Goal: Task Accomplishment & Management: Manage account settings

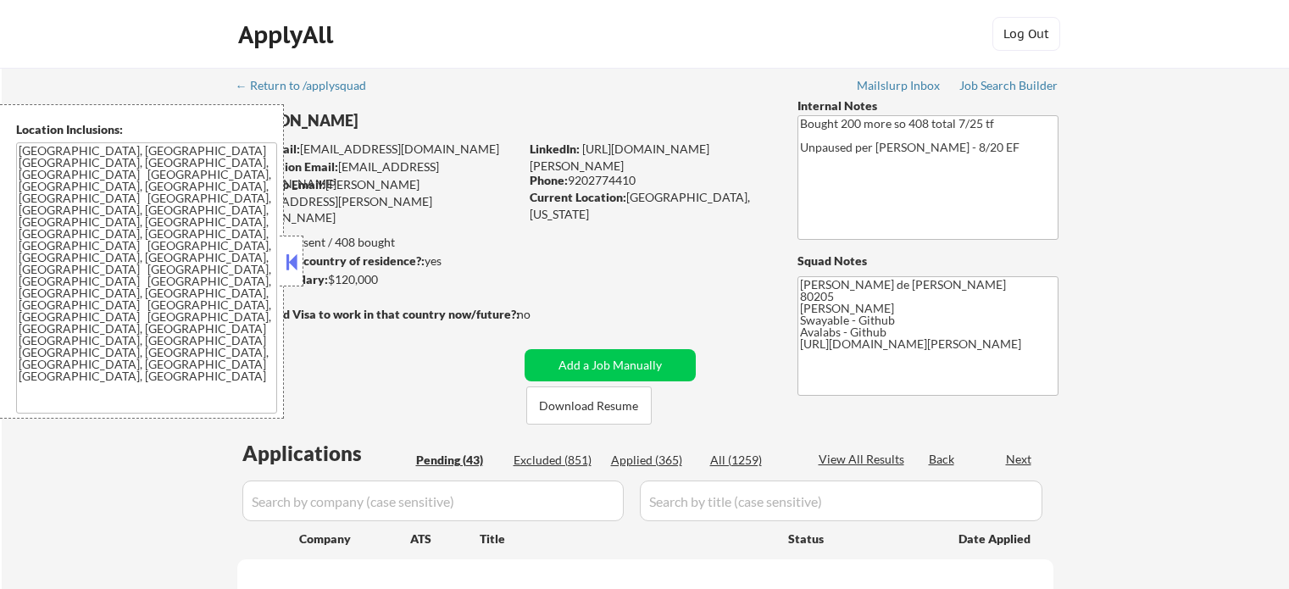
select select ""pending""
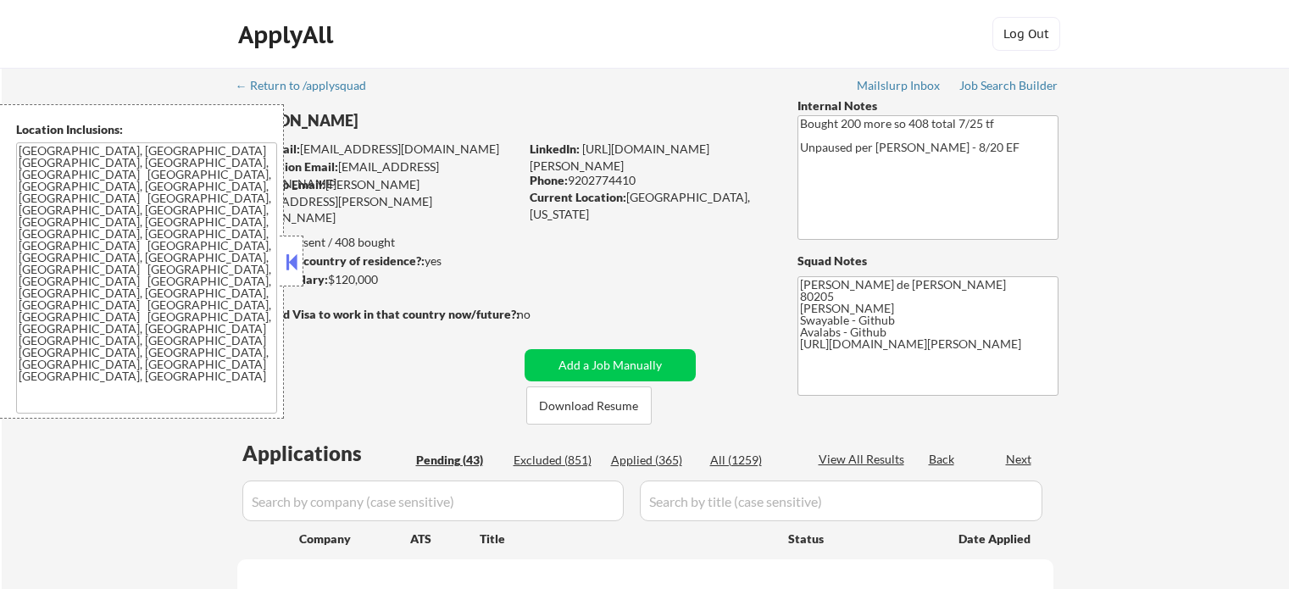
select select ""pending""
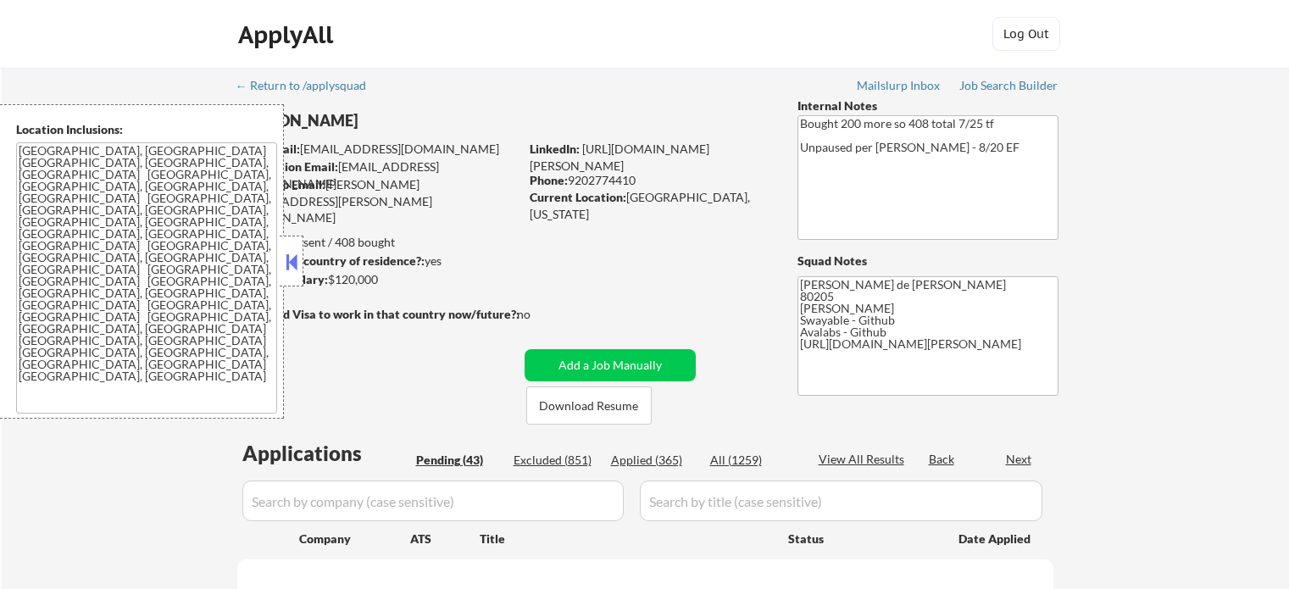
select select ""pending""
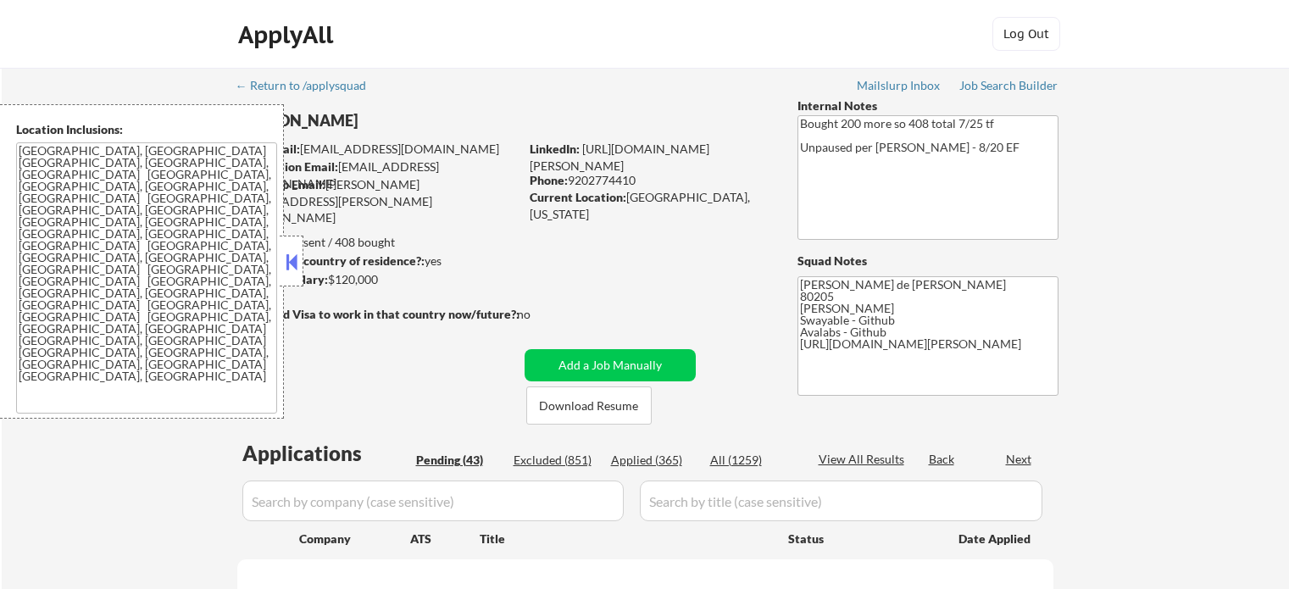
select select ""pending""
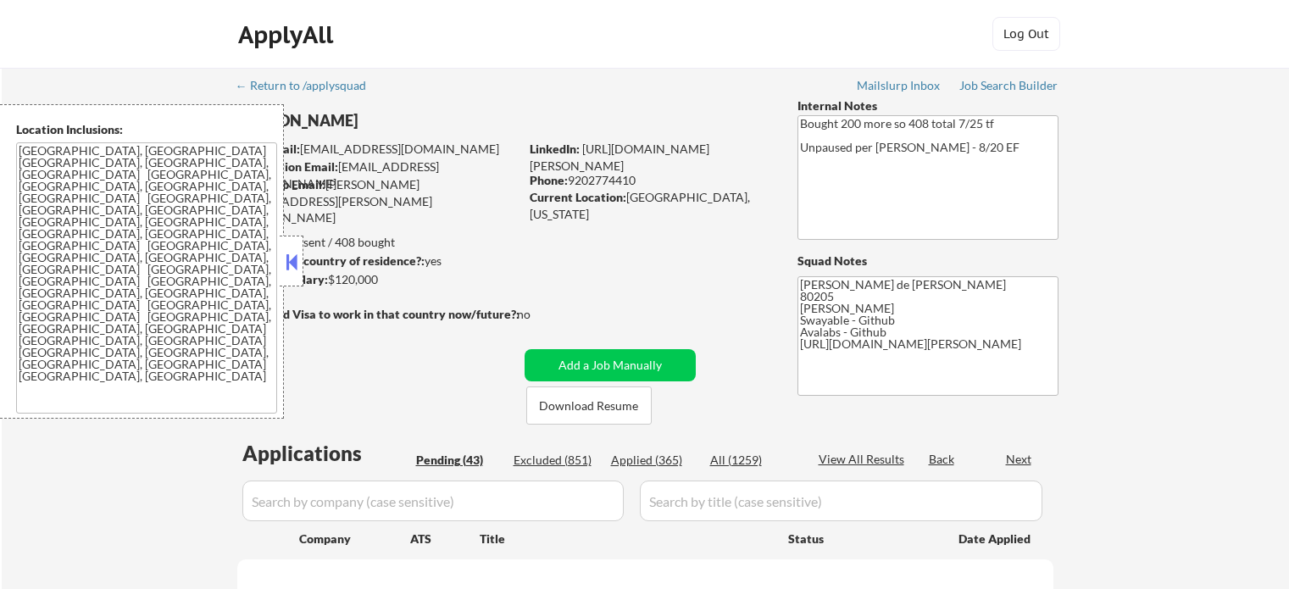
select select ""pending""
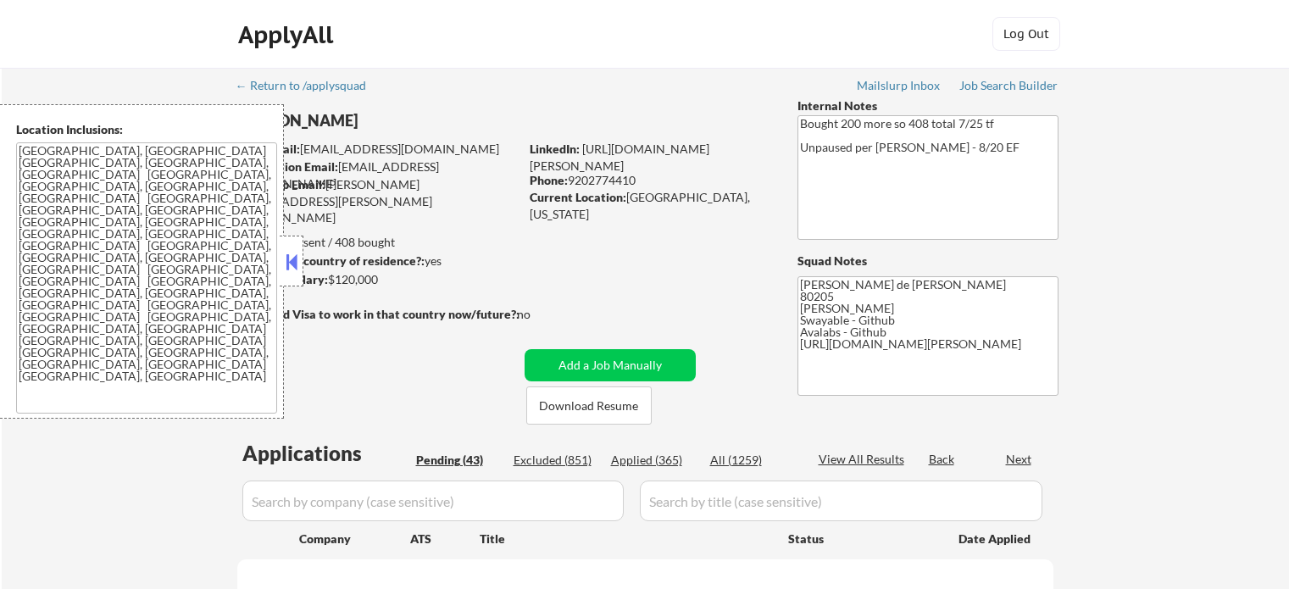
select select ""pending""
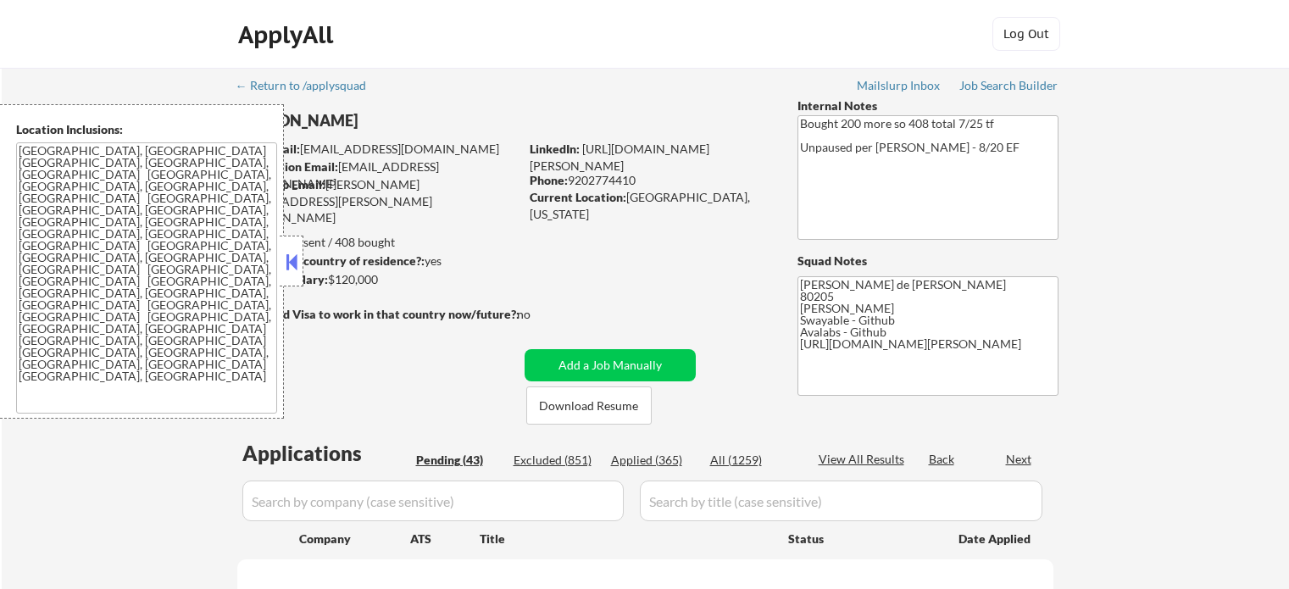
select select ""pending""
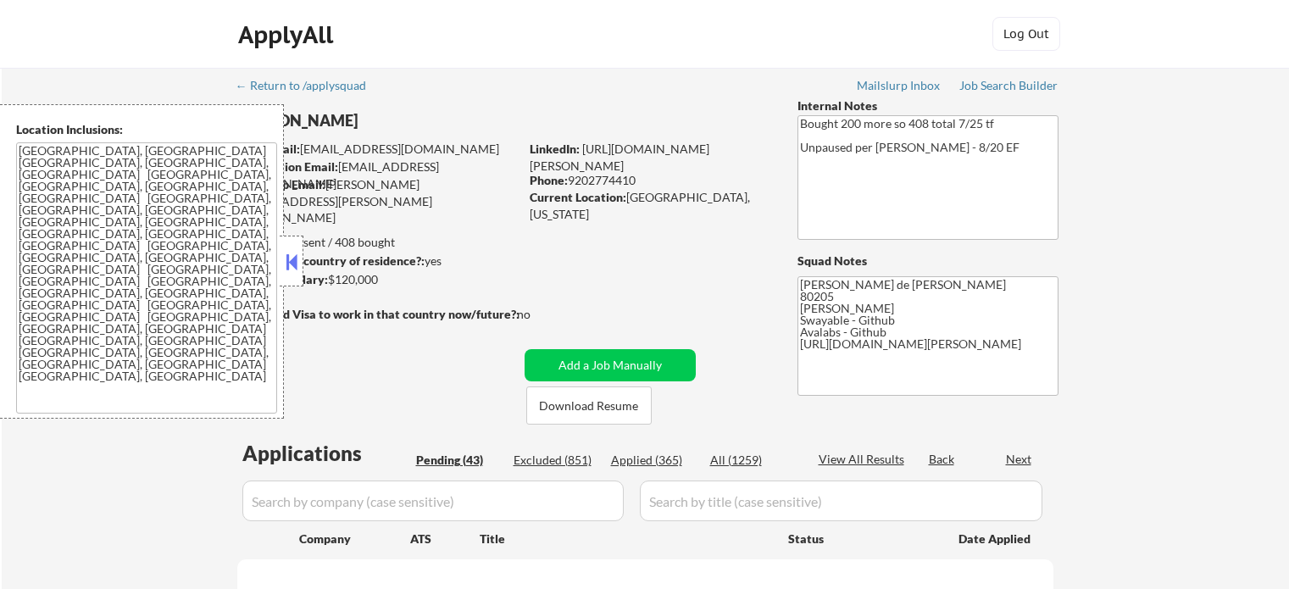
select select ""pending""
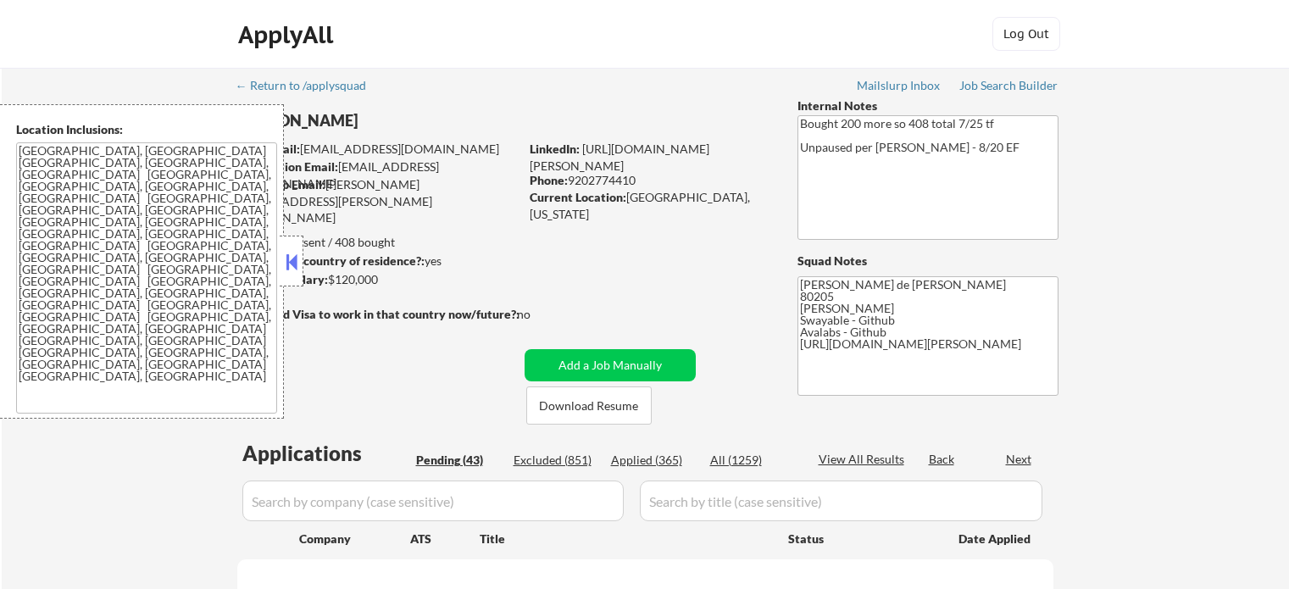
select select ""pending""
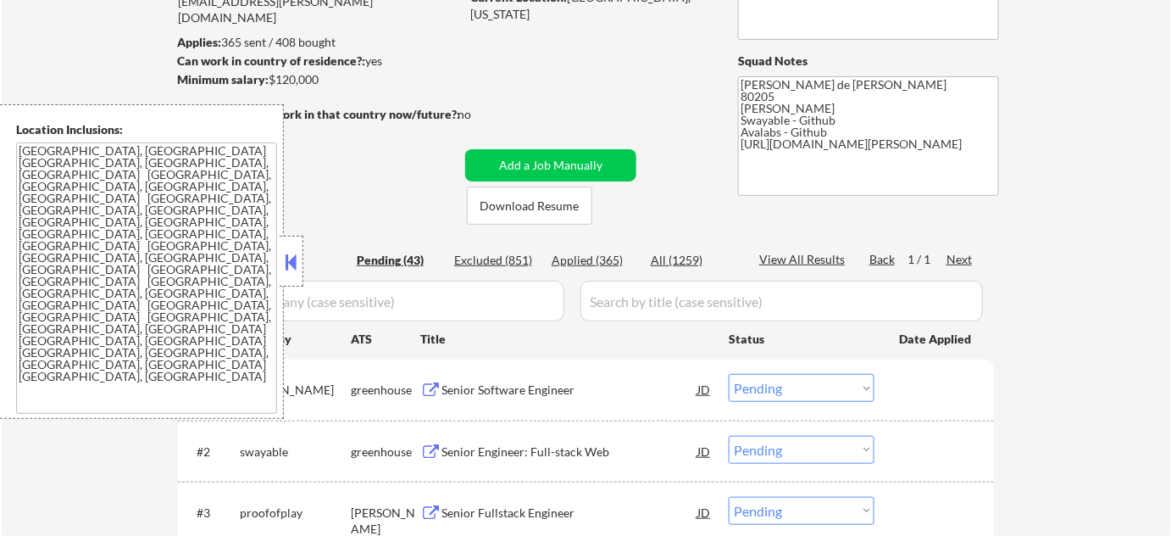
scroll to position [231, 0]
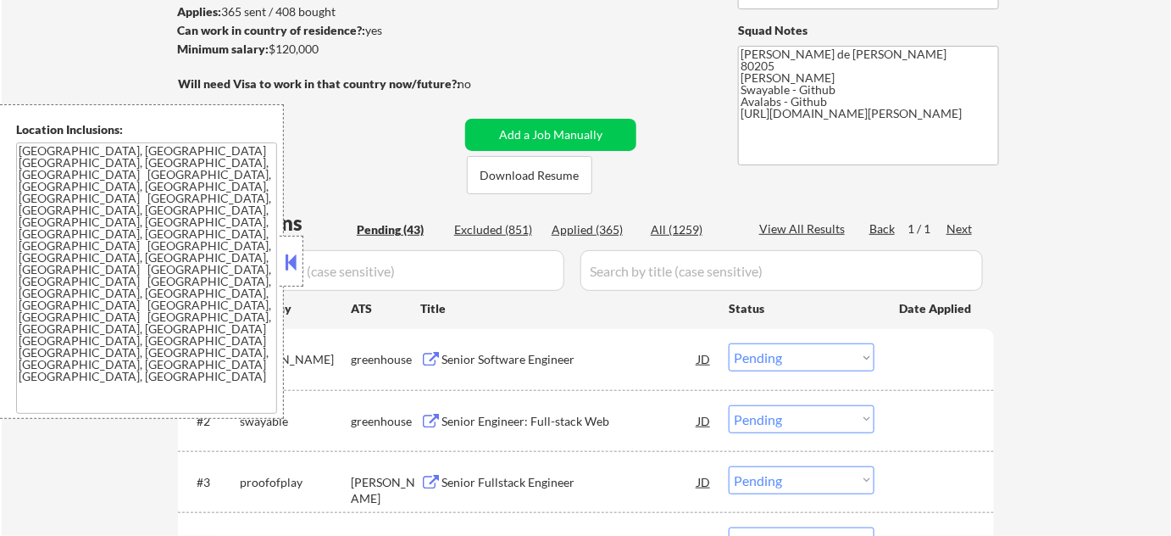
click at [289, 264] on button at bounding box center [291, 261] width 19 height 25
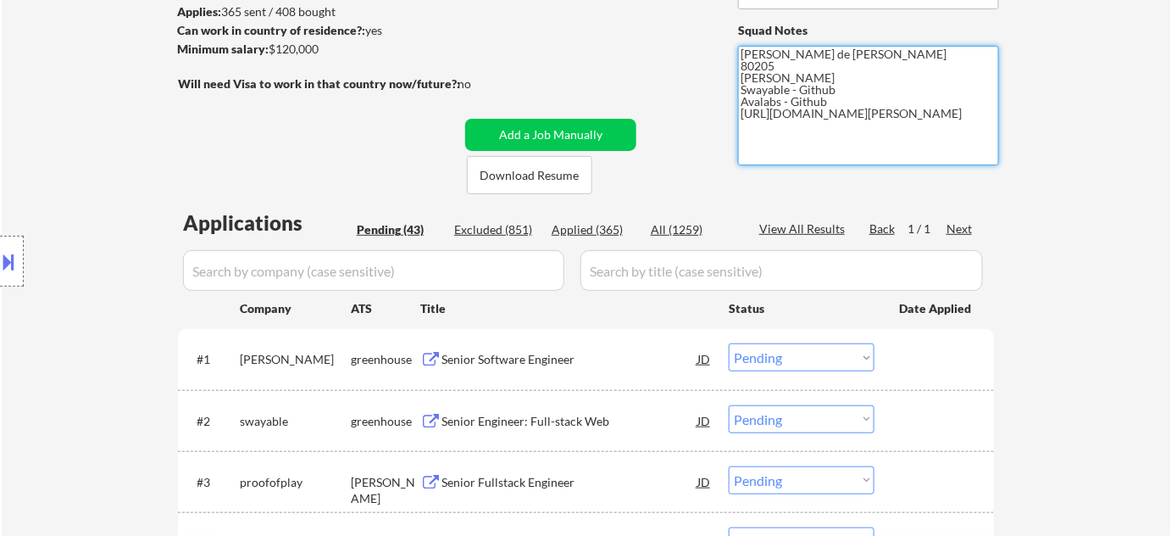
click at [831, 101] on textarea "Flor de Mae 80205 Vivian- Github Swayable - Github Avalabs - Github https://www…" at bounding box center [868, 106] width 261 height 120
click at [895, 107] on textarea "Flor de Mae 80205 Vivian- Github Swayable - Github Avalabs - Github https://www…" at bounding box center [868, 106] width 261 height 120
type textarea "Flor de Mae 80205 Vivian- Github Swayable - Github Avalabs - Github https://www…"
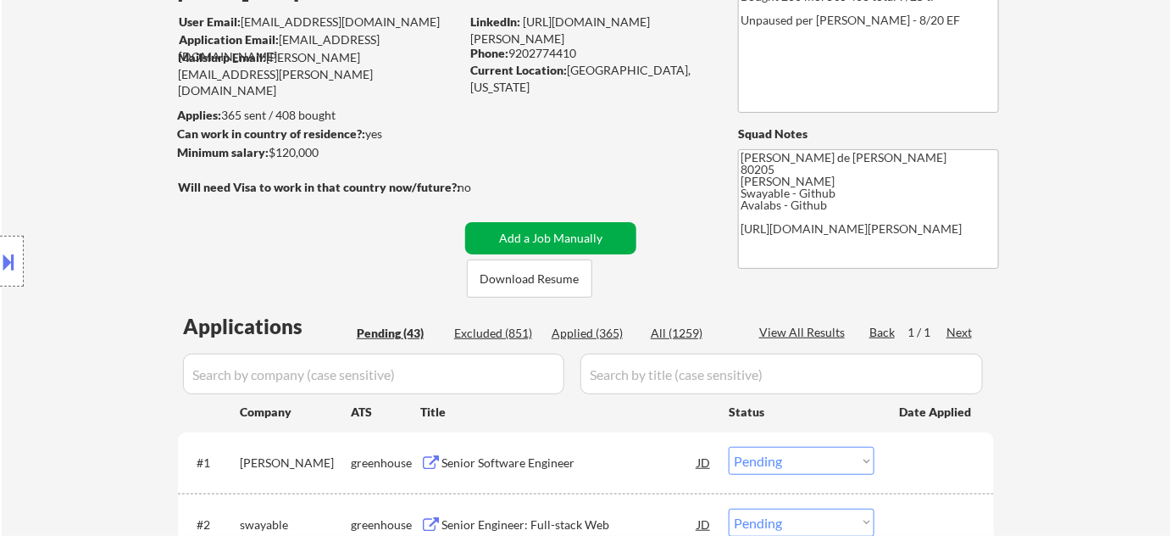
scroll to position [153, 0]
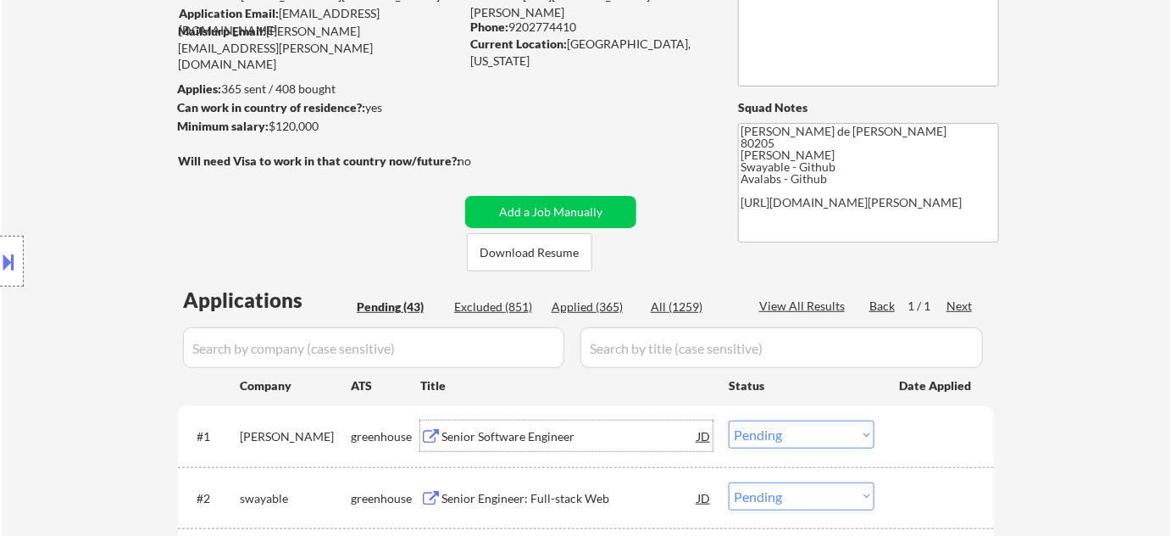
click at [557, 431] on div "Senior Software Engineer" at bounding box center [570, 436] width 256 height 17
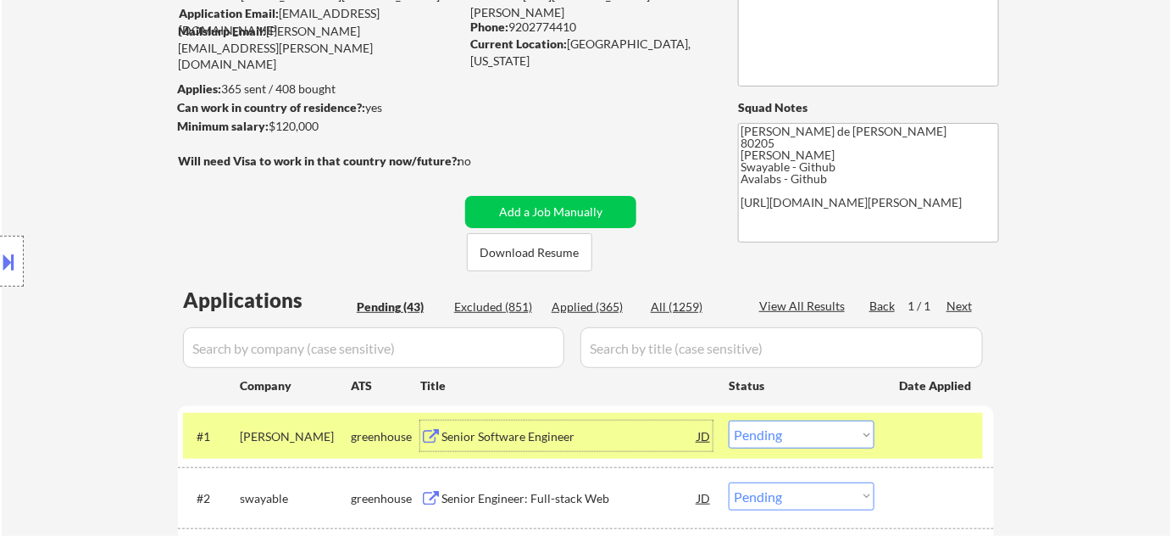
scroll to position [539, 0]
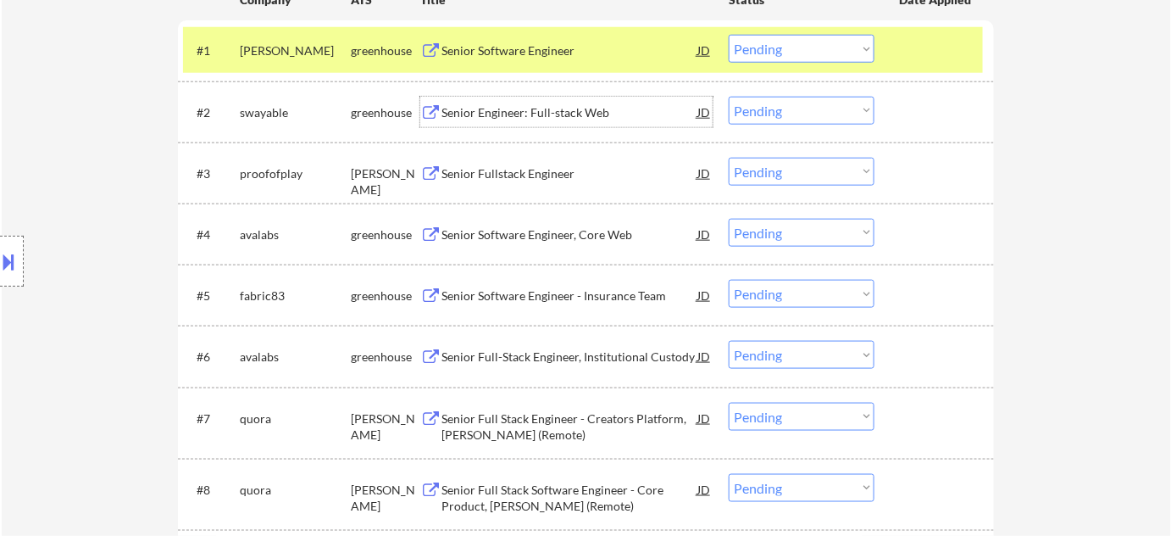
click at [506, 105] on div "Senior Engineer: Full-stack Web" at bounding box center [570, 112] width 256 height 17
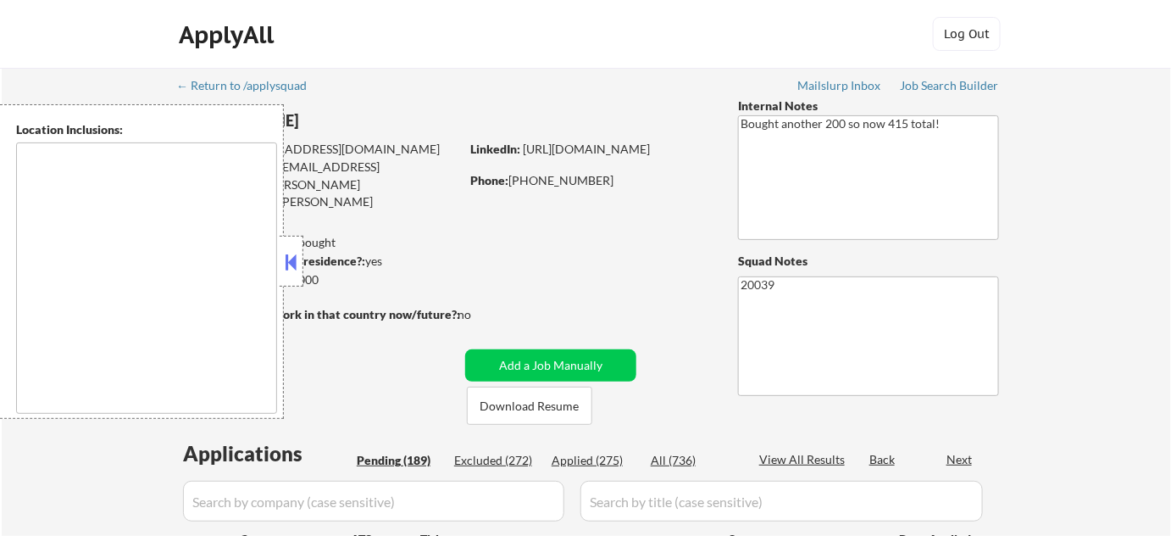
type textarea "[GEOGRAPHIC_DATA], [GEOGRAPHIC_DATA] [GEOGRAPHIC_DATA], [GEOGRAPHIC_DATA] [GEOG…"
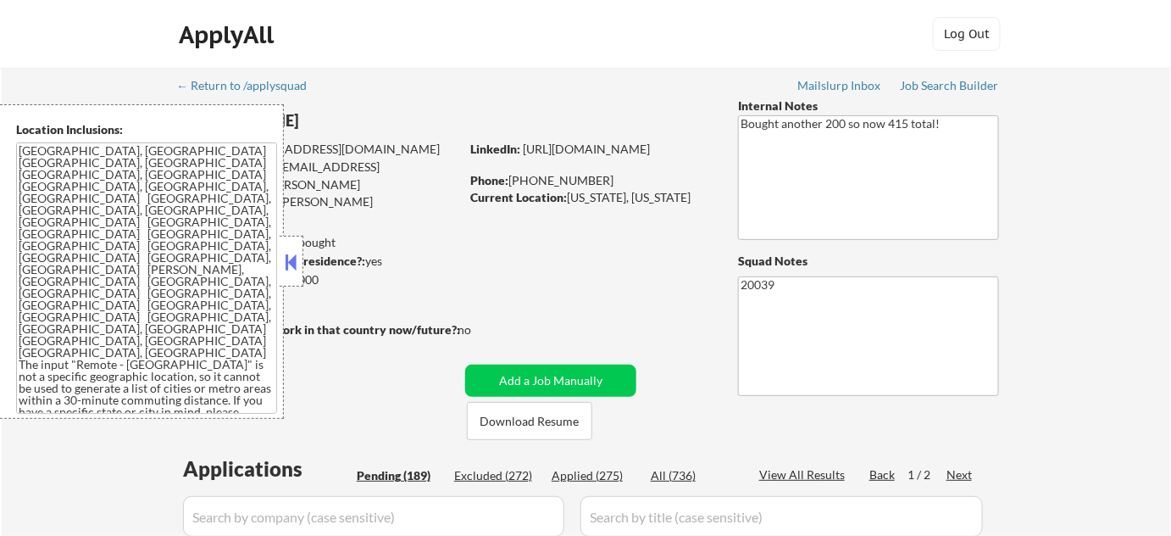
select select ""pending""
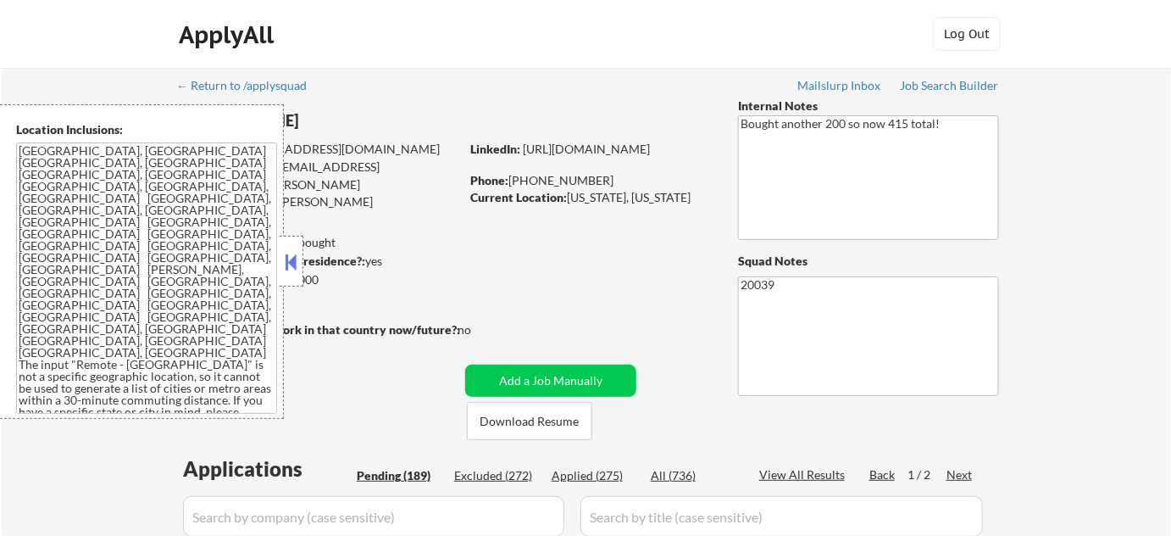
select select ""pending""
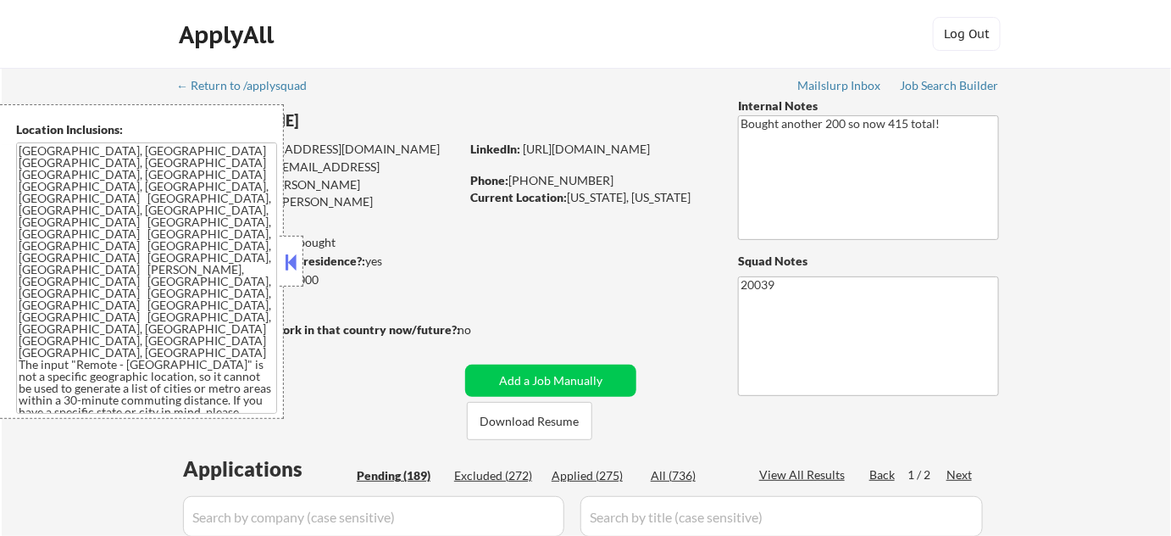
select select ""pending""
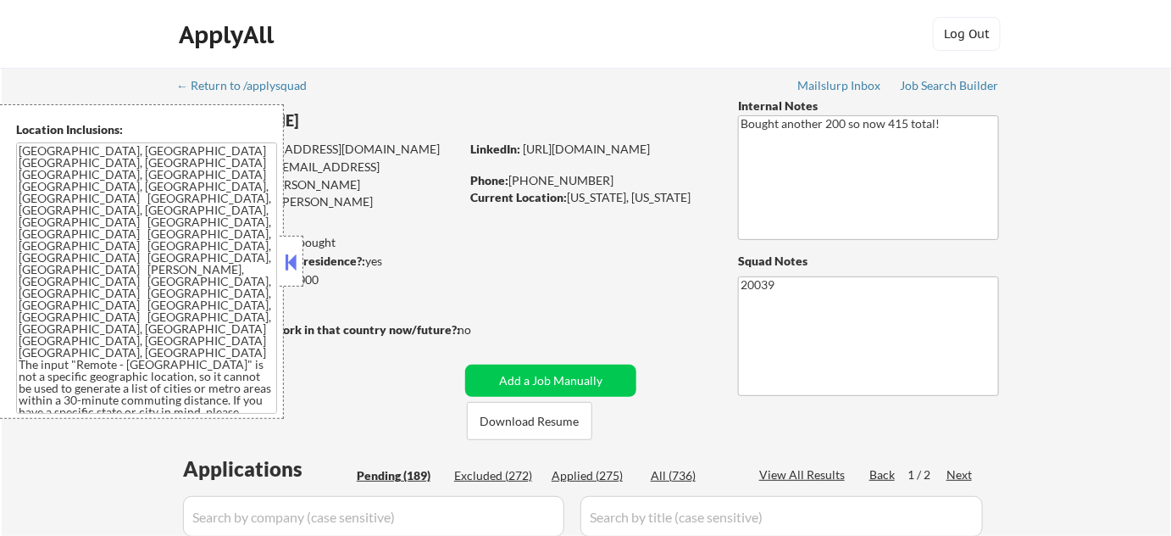
select select ""pending""
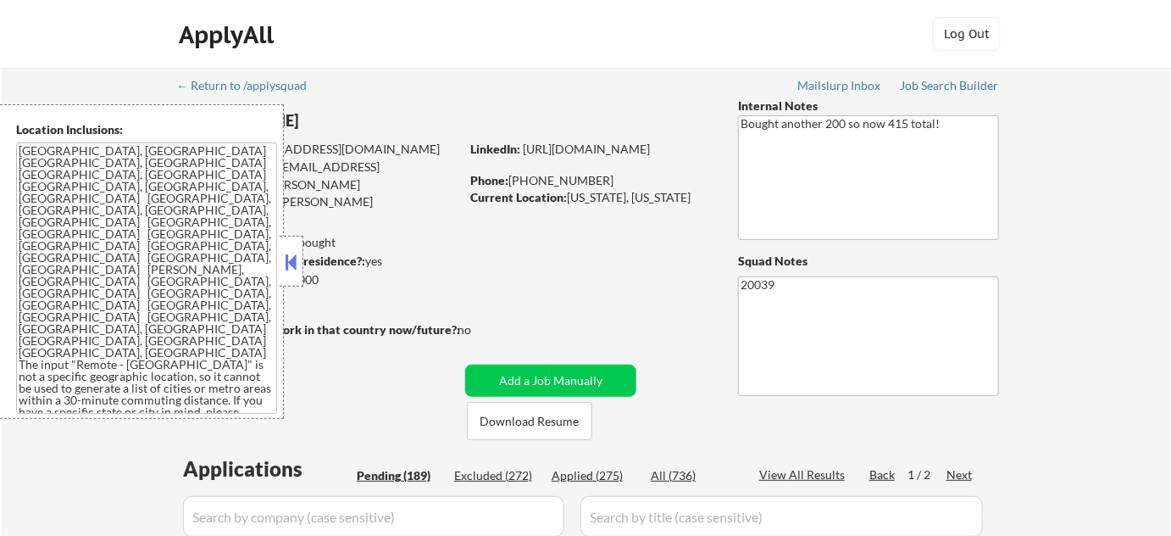
select select ""pending""
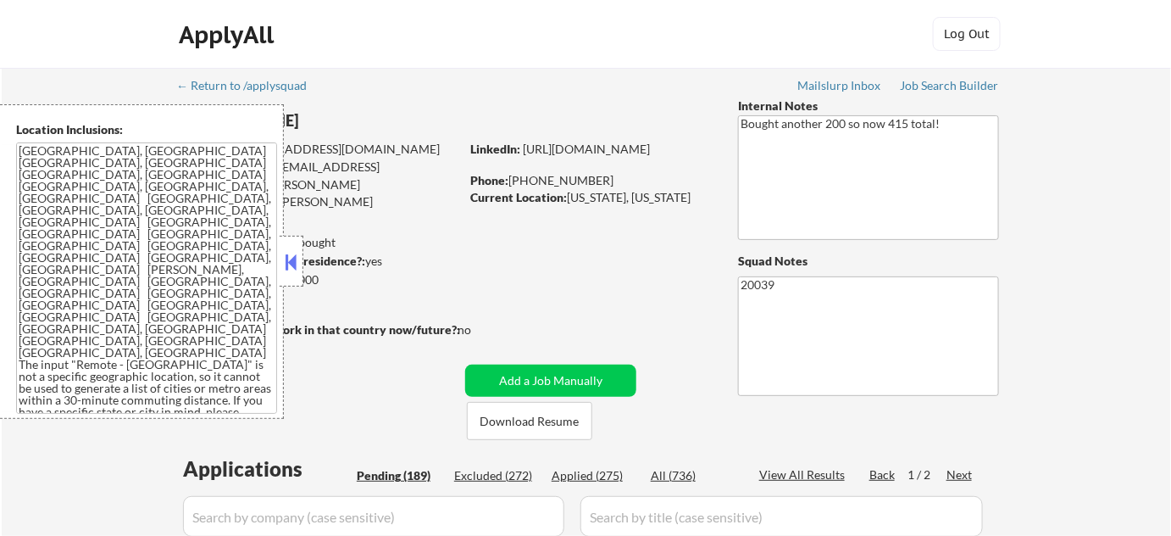
select select ""pending""
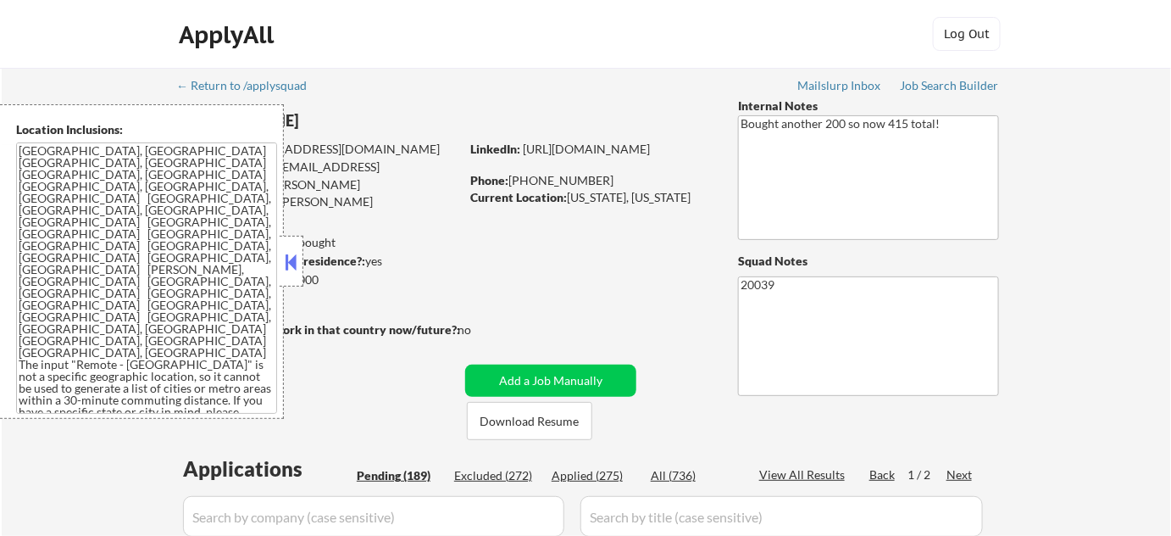
select select ""pending""
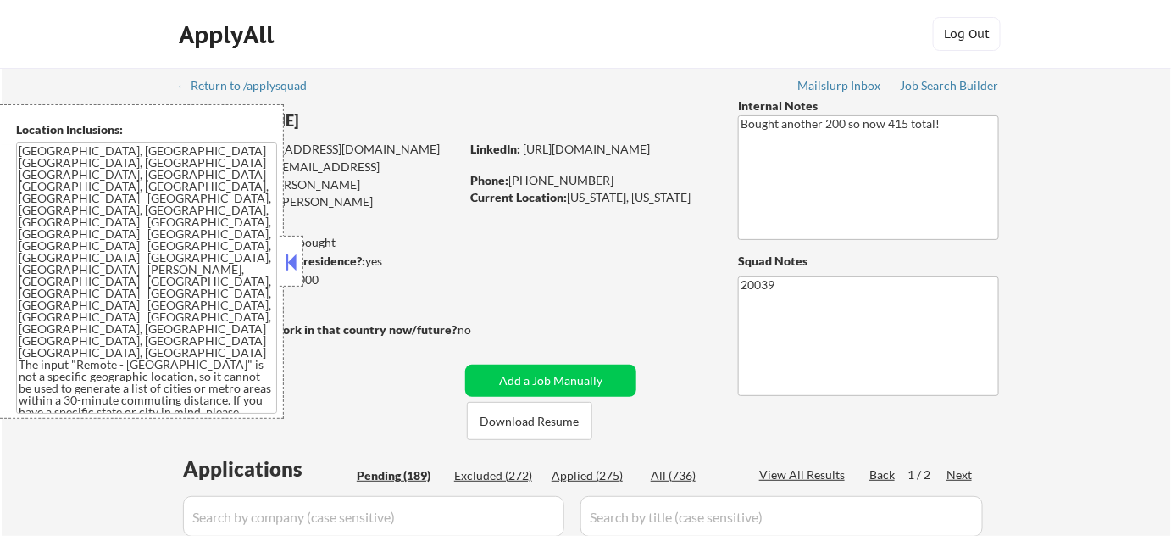
select select ""pending""
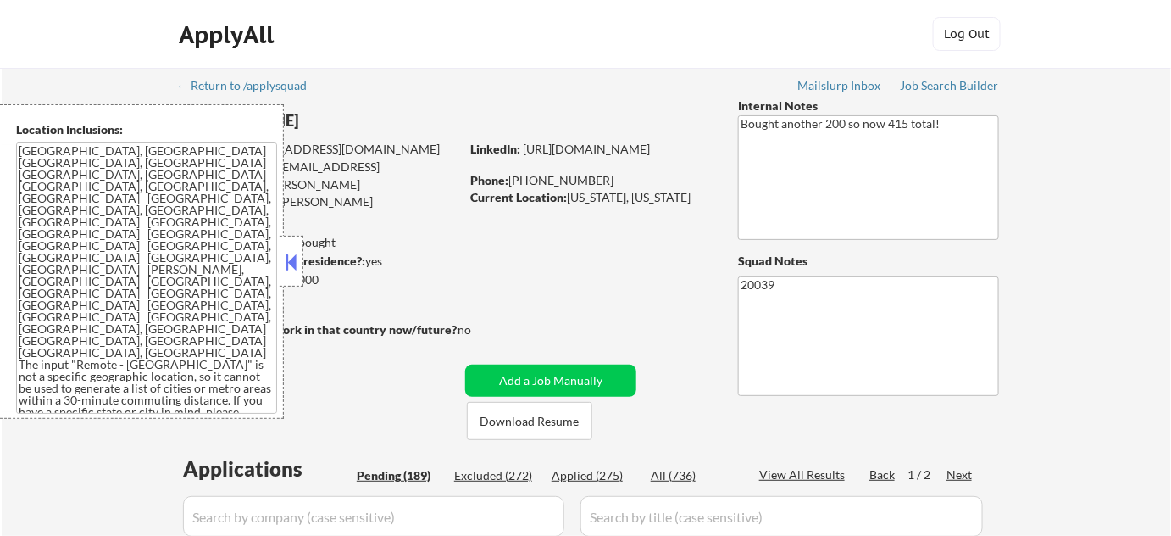
select select ""pending""
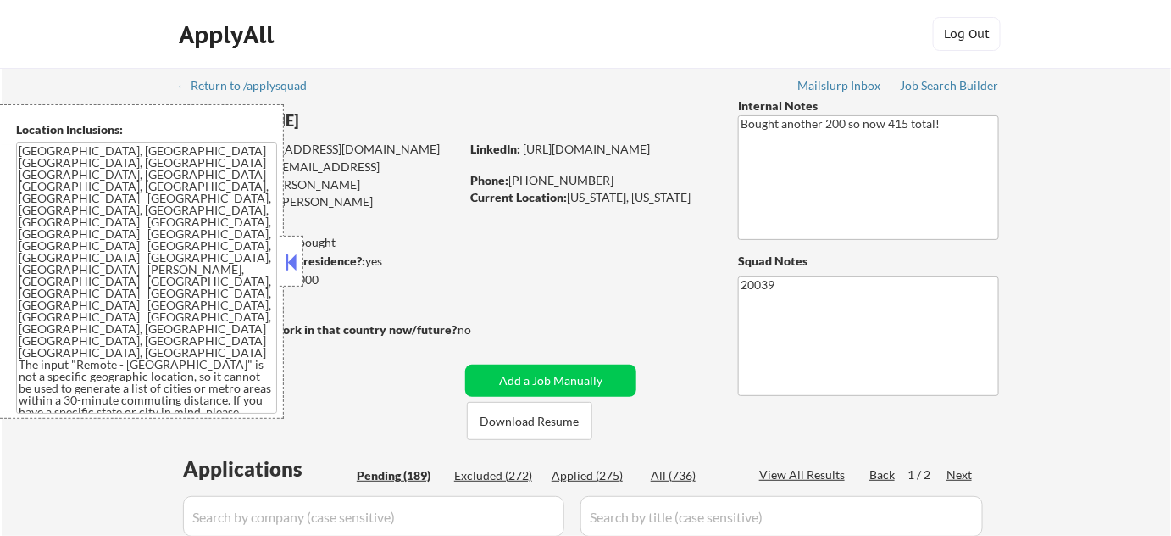
select select ""pending""
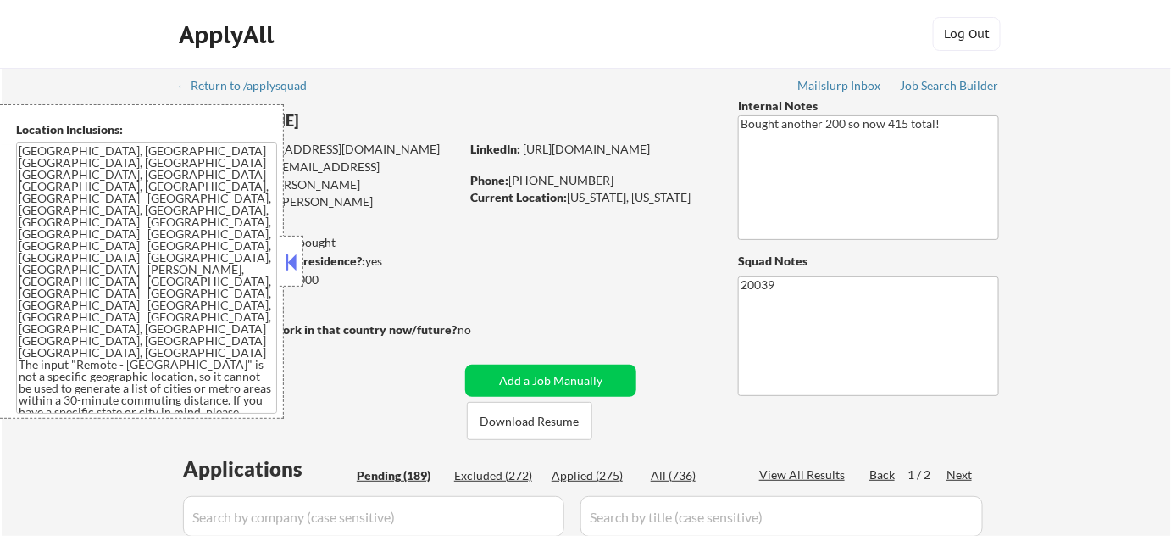
select select ""pending""
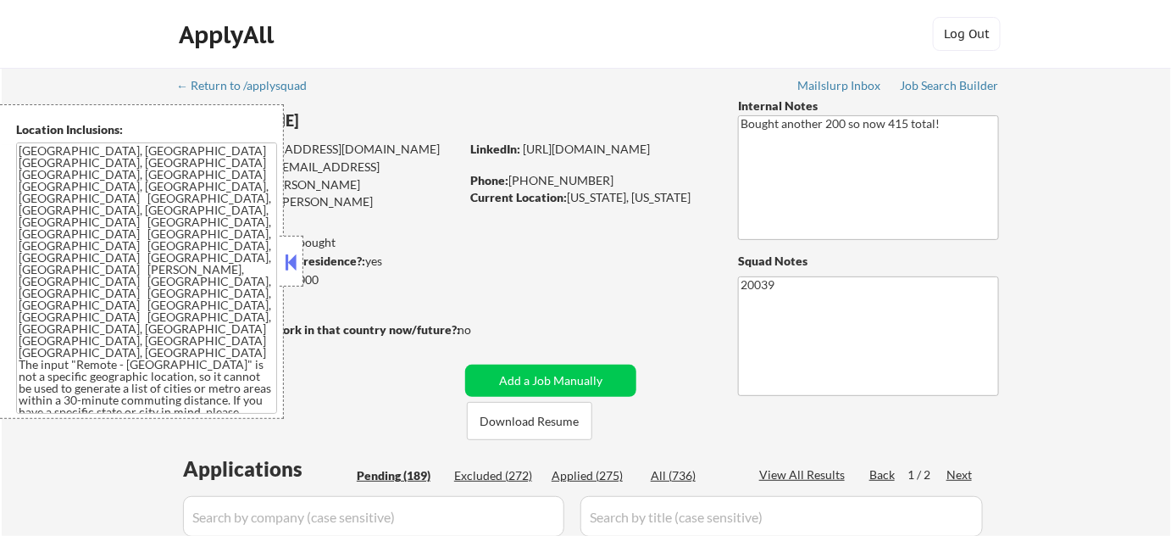
select select ""pending""
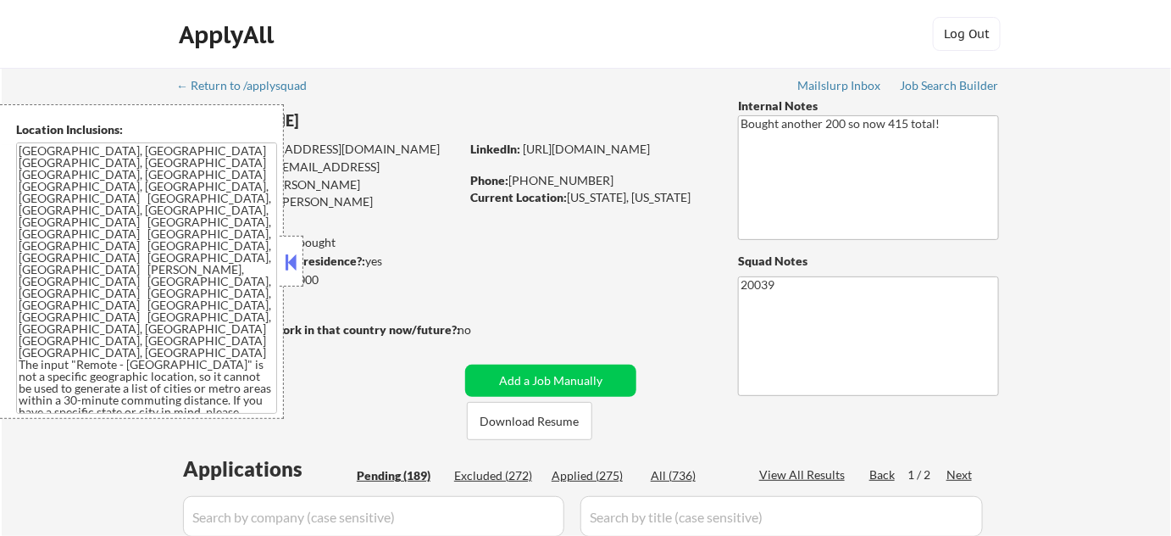
select select ""pending""
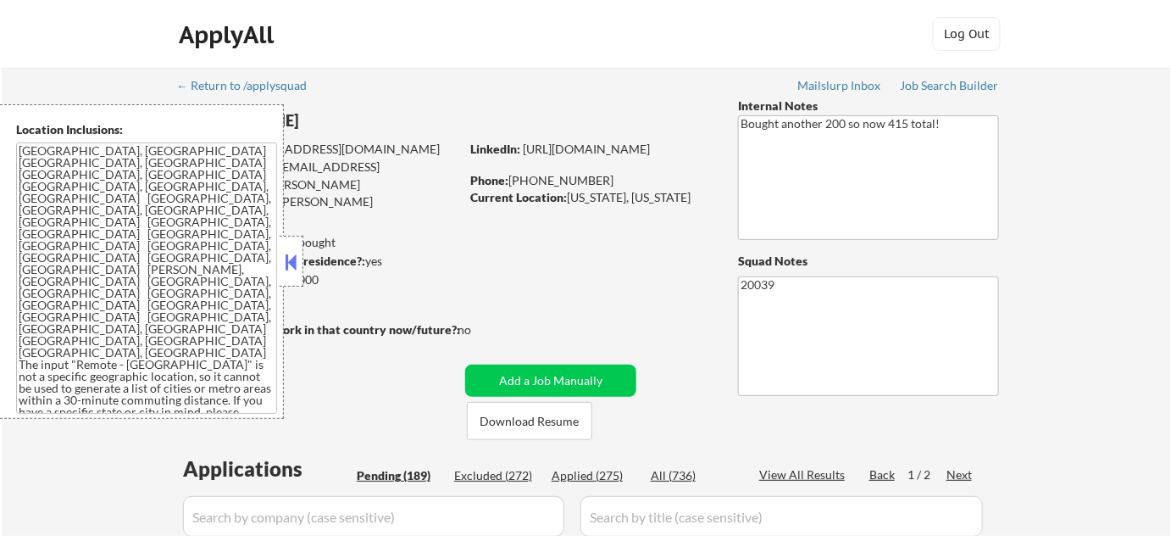
select select ""pending""
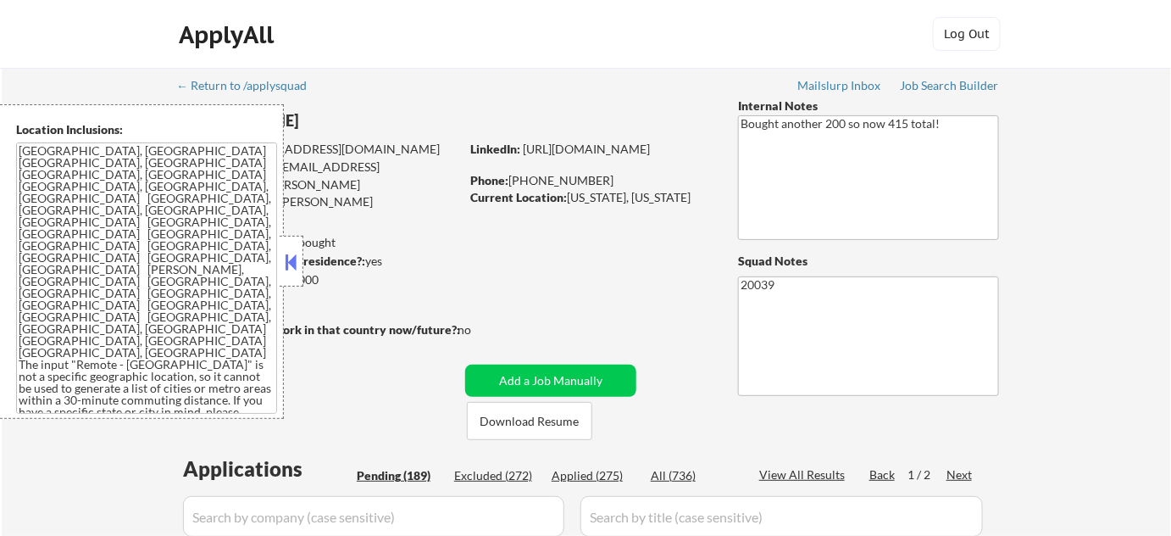
select select ""pending""
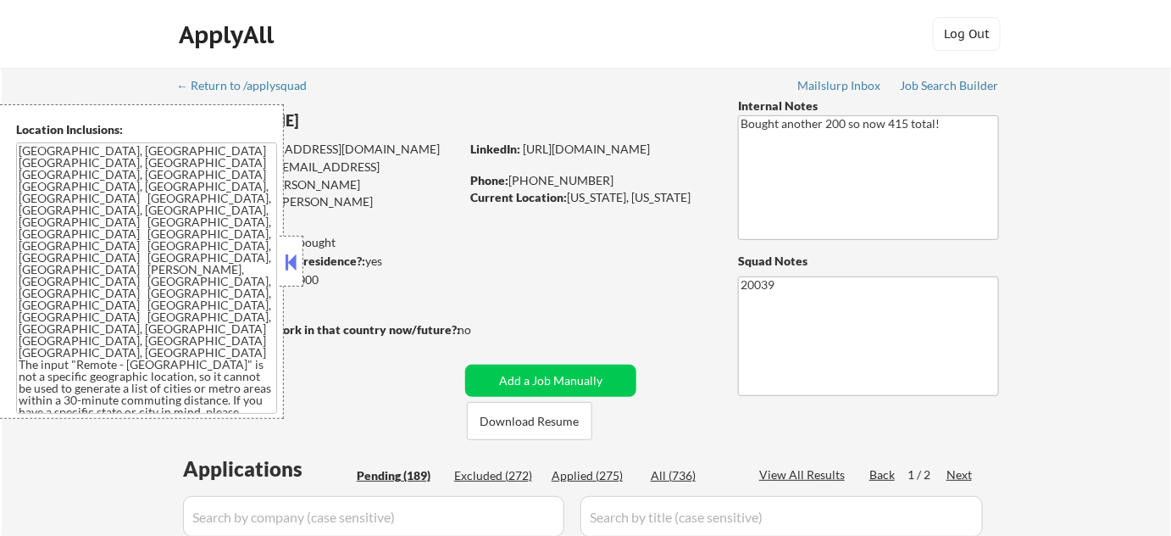
select select ""pending""
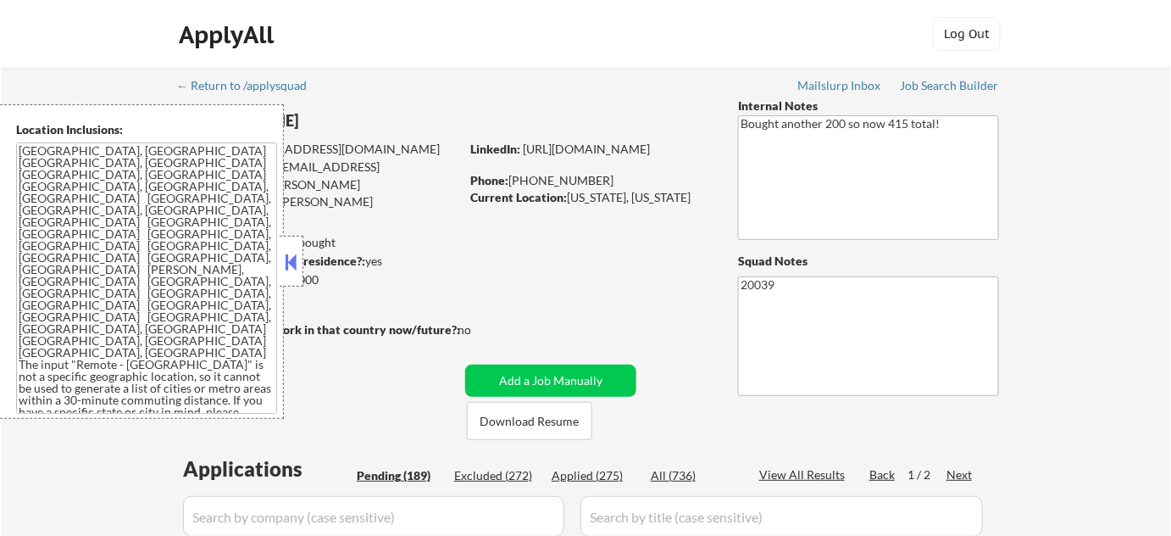
select select ""pending""
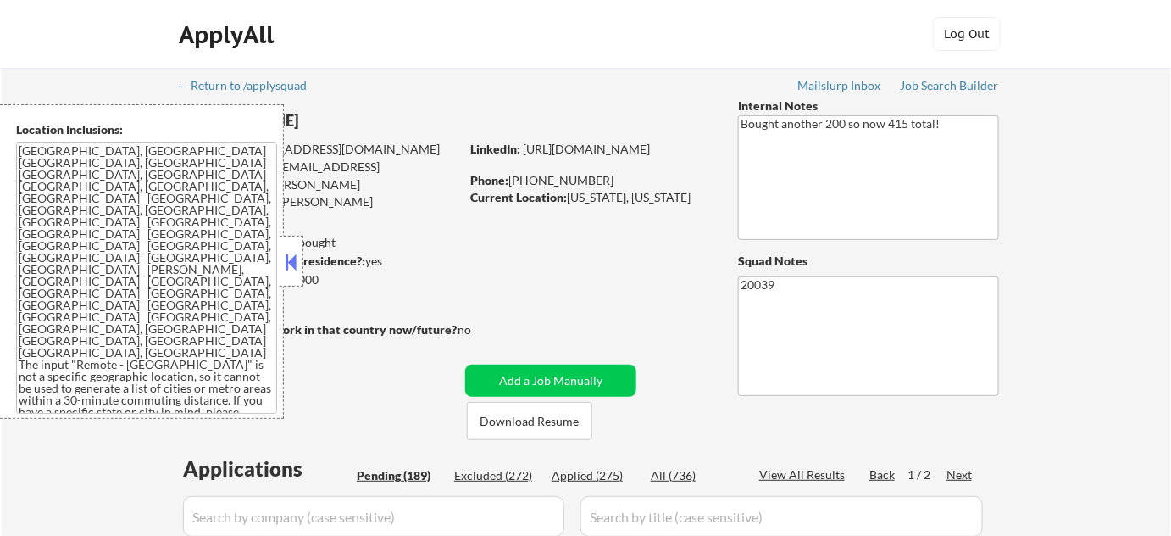
select select ""pending""
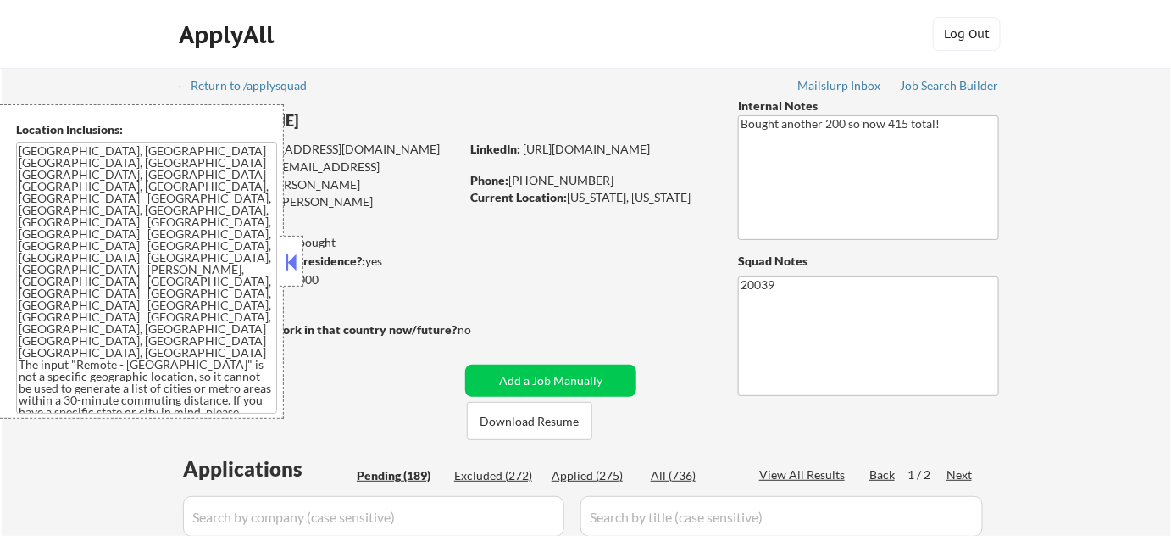
select select ""pending""
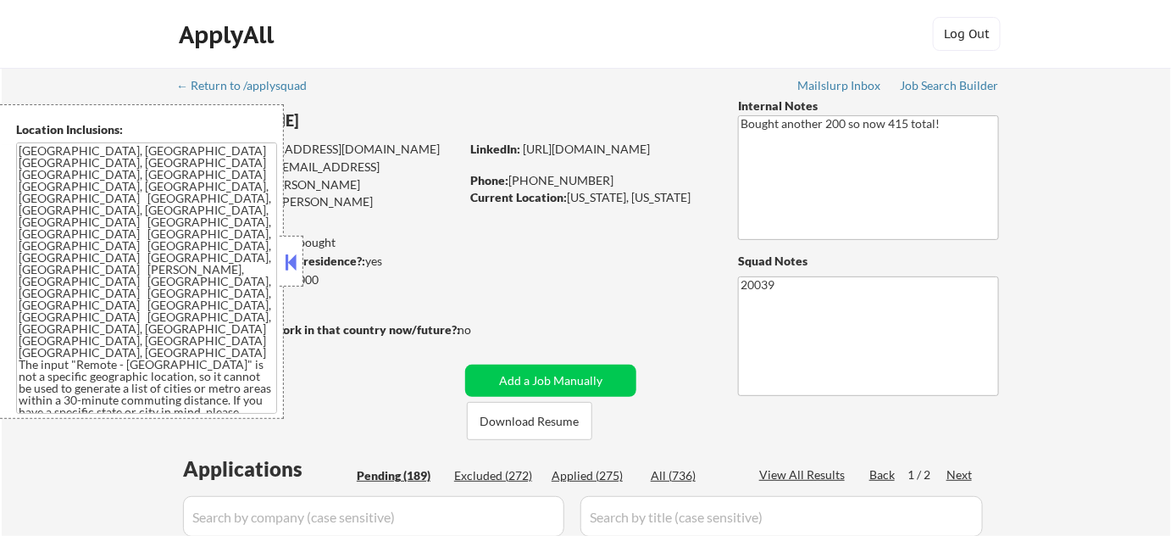
select select ""pending""
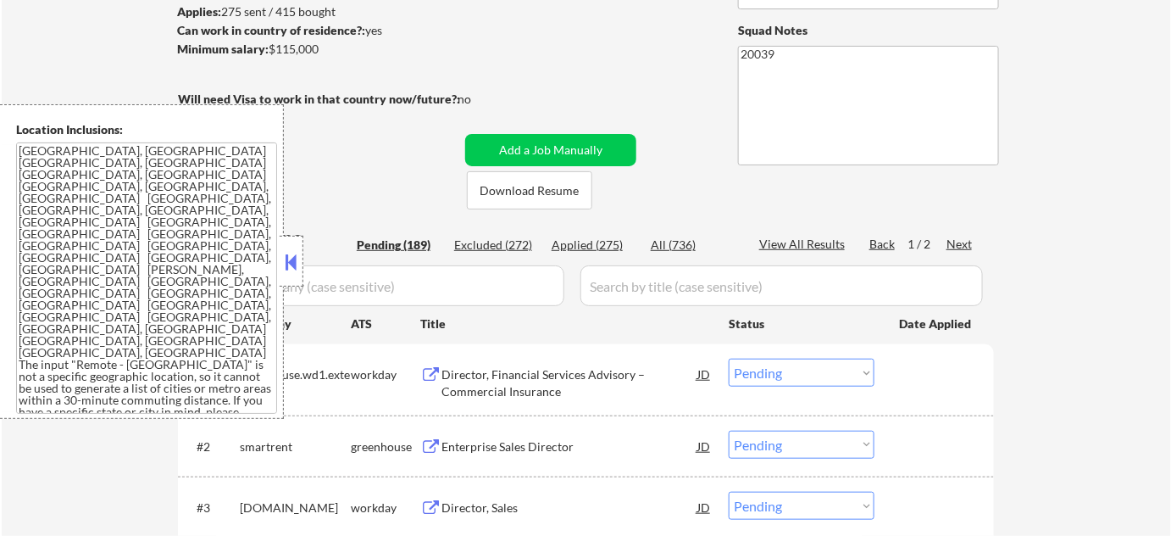
scroll to position [308, 0]
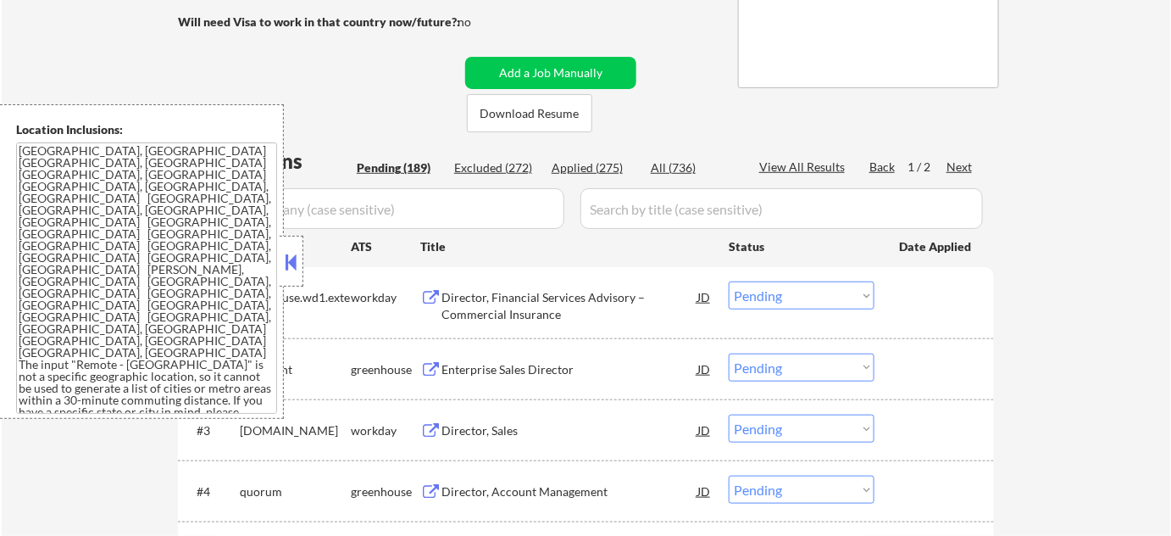
click at [295, 271] on button at bounding box center [291, 261] width 19 height 25
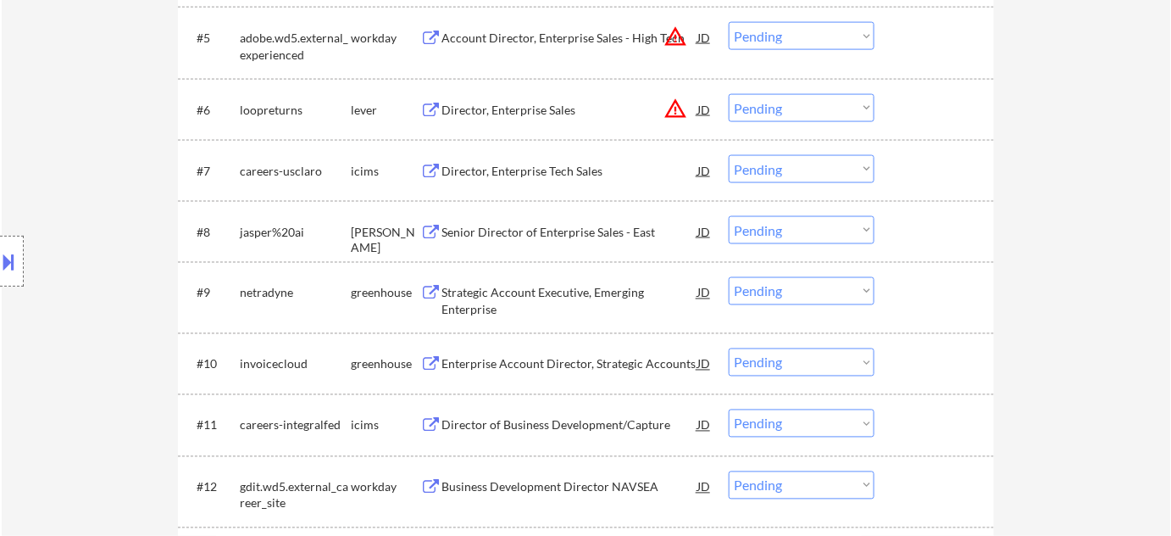
scroll to position [848, 0]
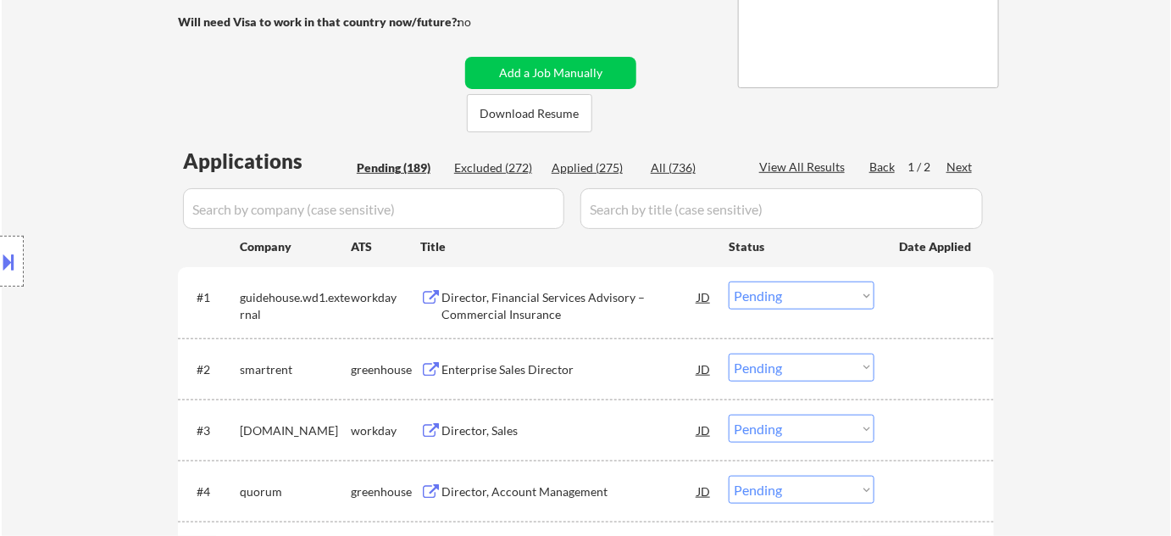
scroll to position [0, 0]
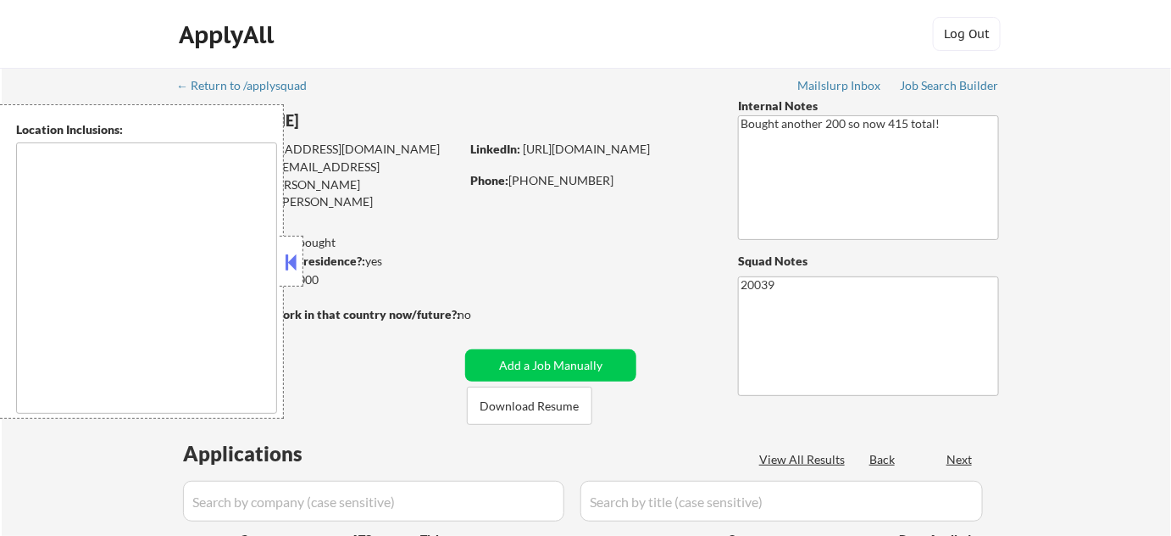
type textarea "[GEOGRAPHIC_DATA], [GEOGRAPHIC_DATA] [GEOGRAPHIC_DATA], [GEOGRAPHIC_DATA] [GEOG…"
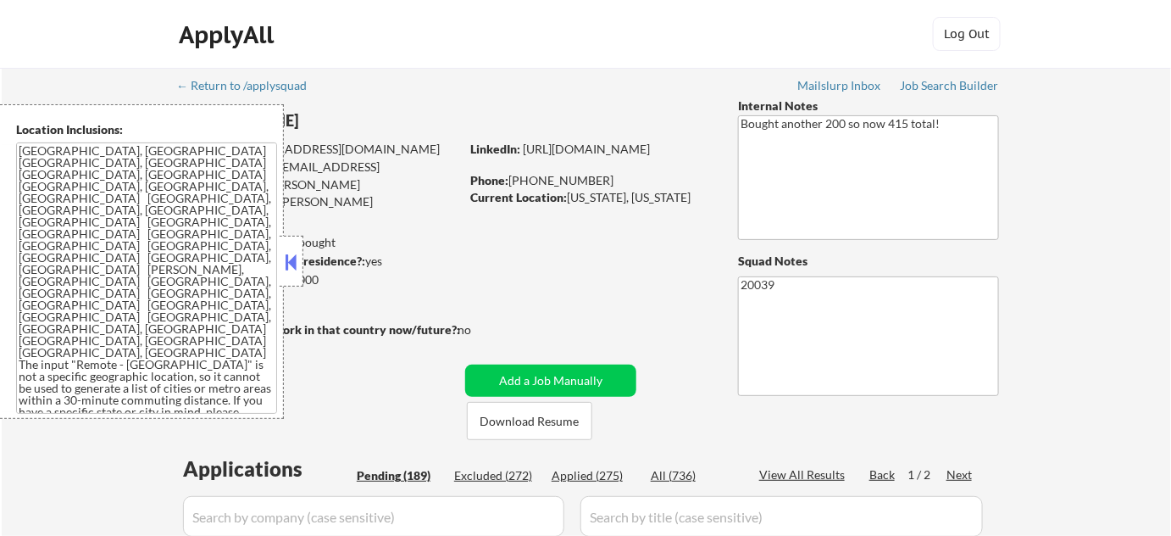
select select ""pending""
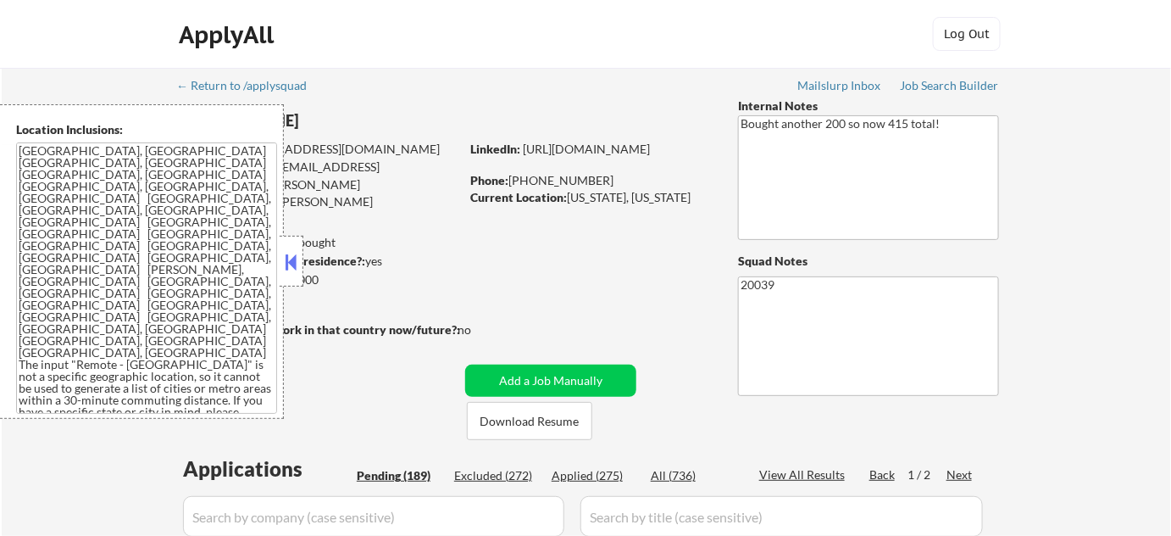
select select ""pending""
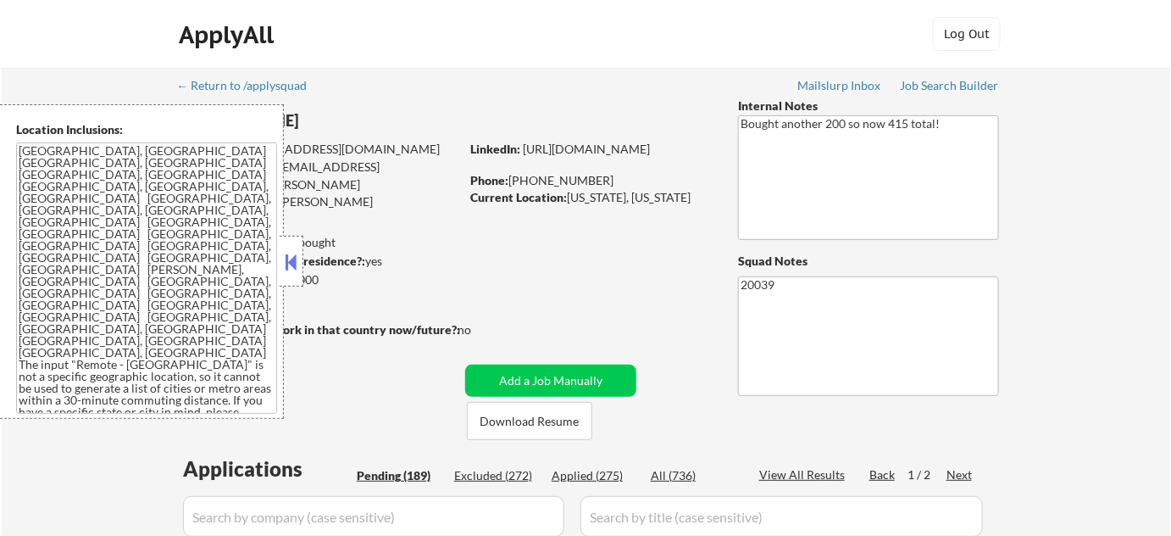
select select ""pending""
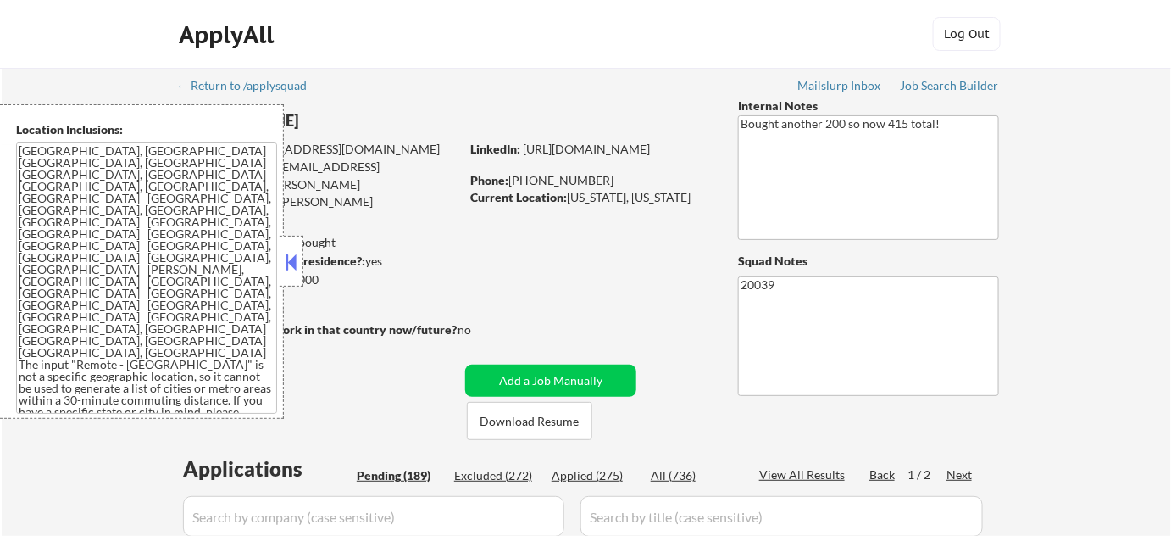
select select ""pending""
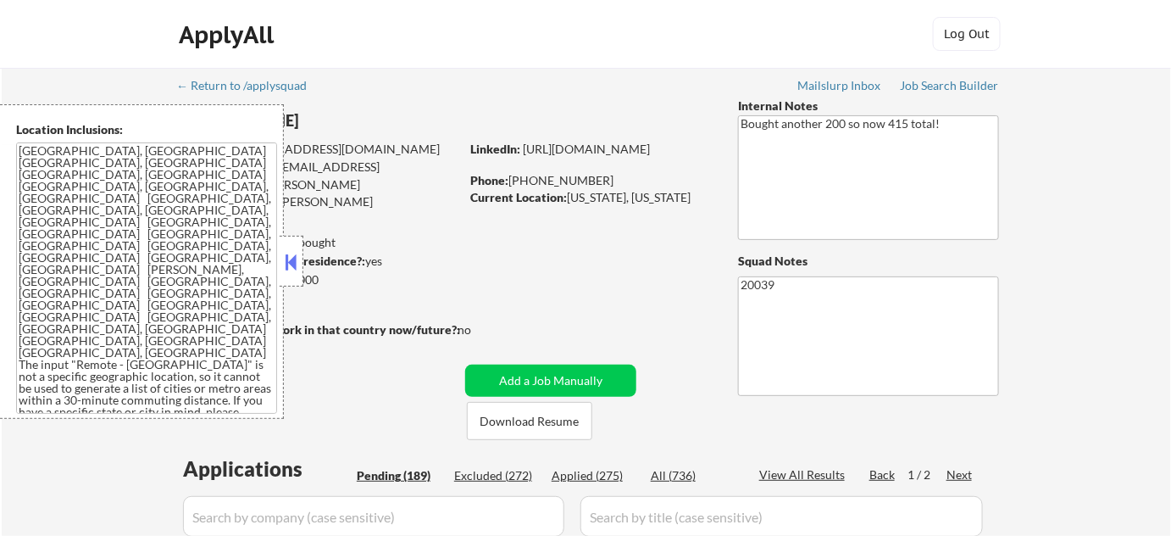
select select ""pending""
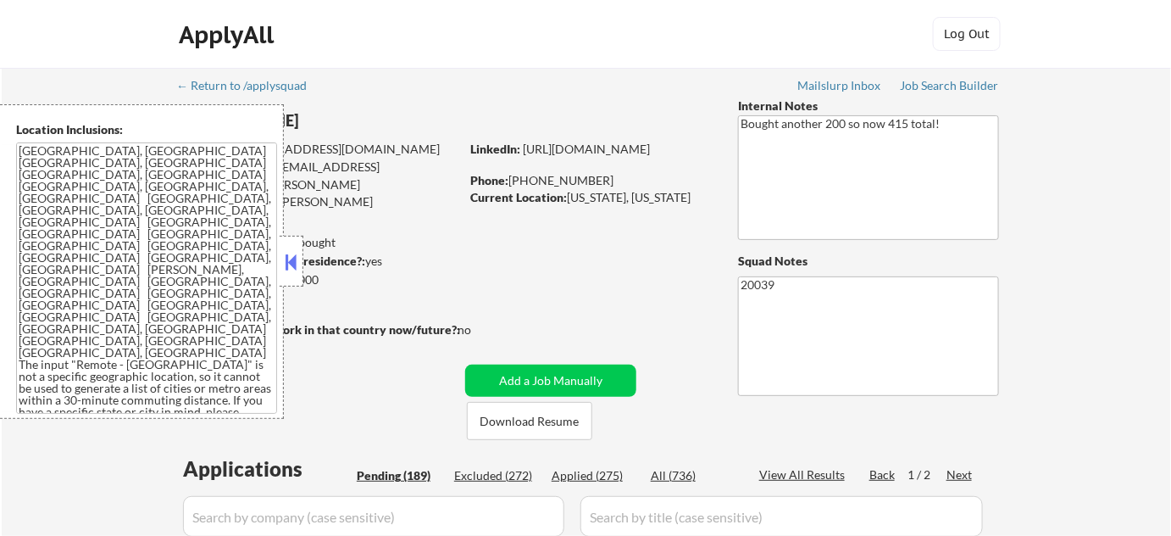
select select ""pending""
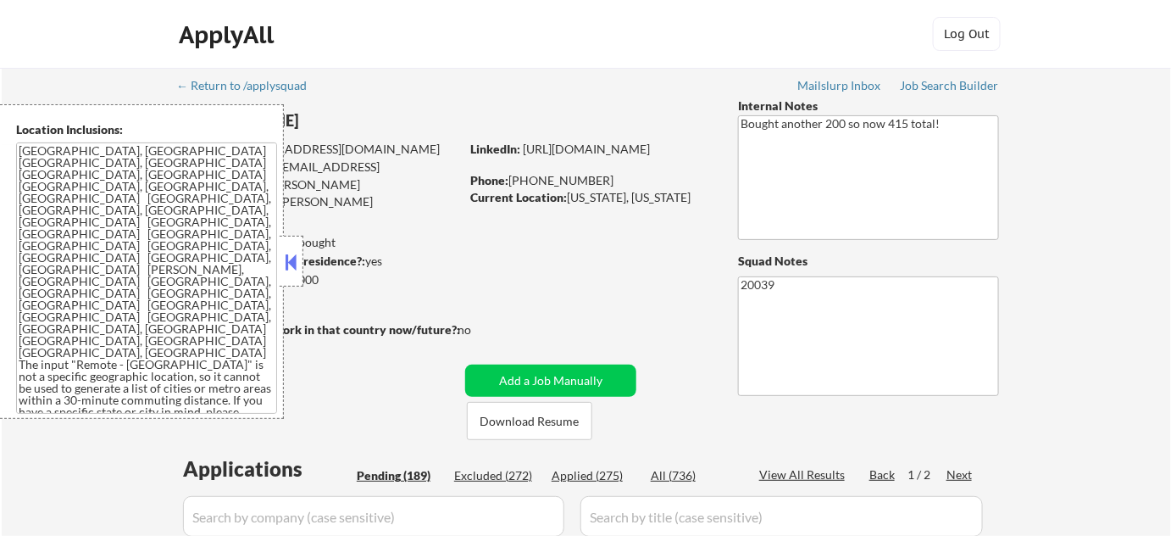
select select ""pending""
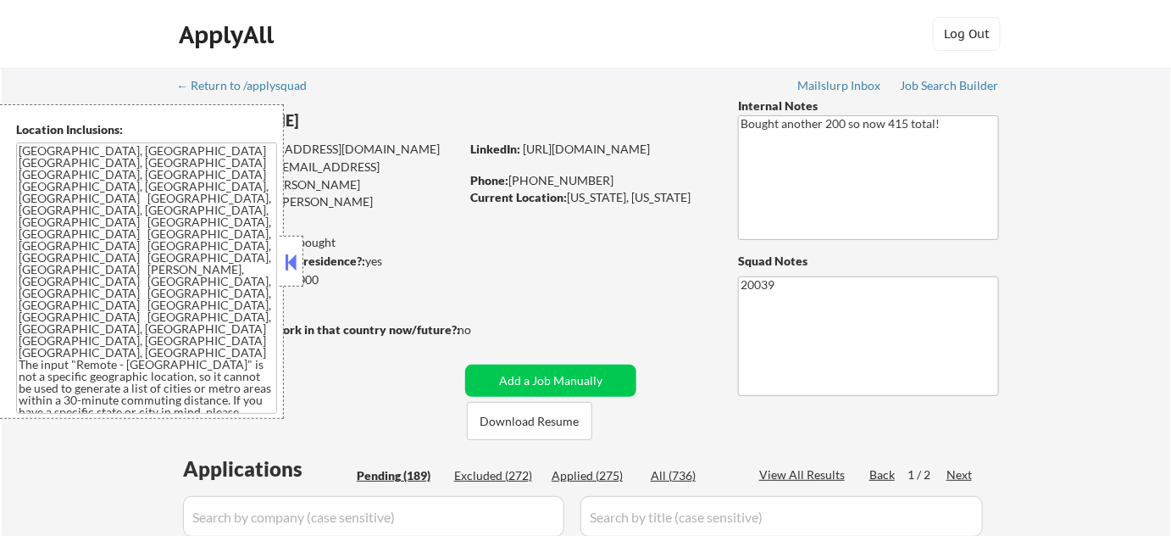
select select ""pending""
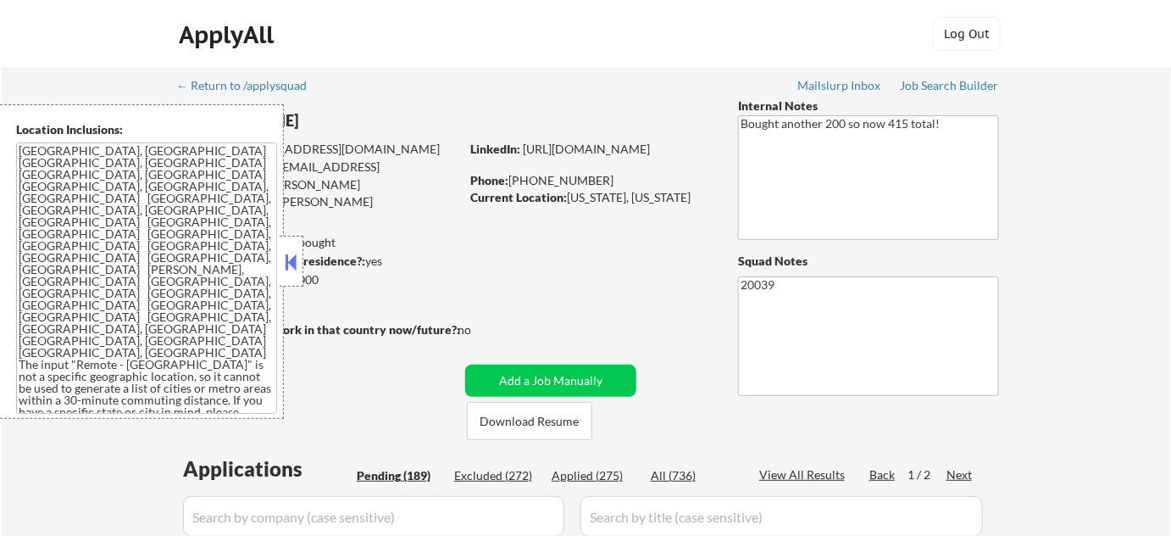
select select ""pending""
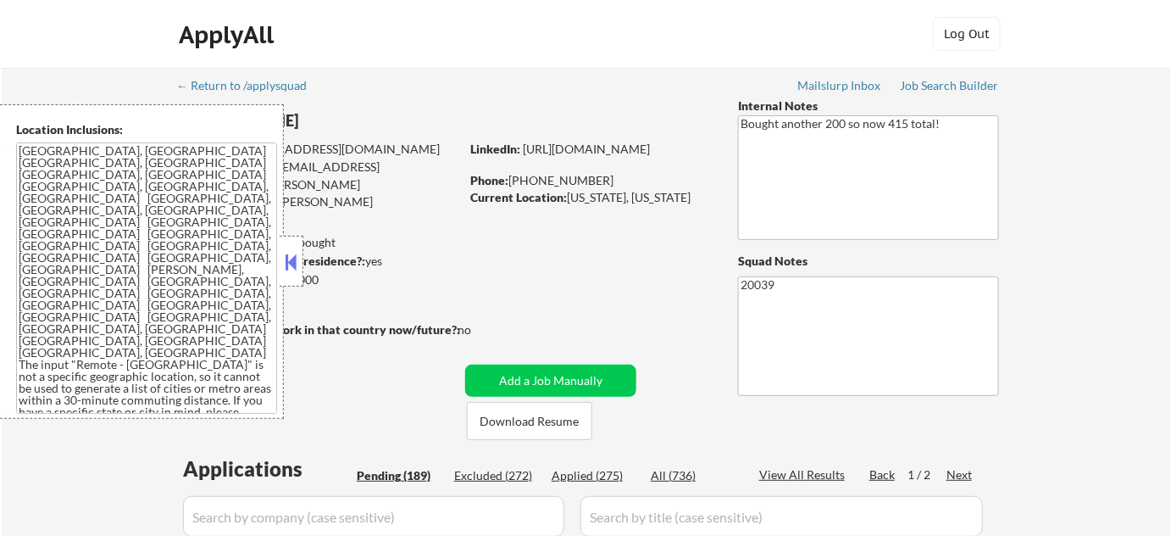
select select ""pending""
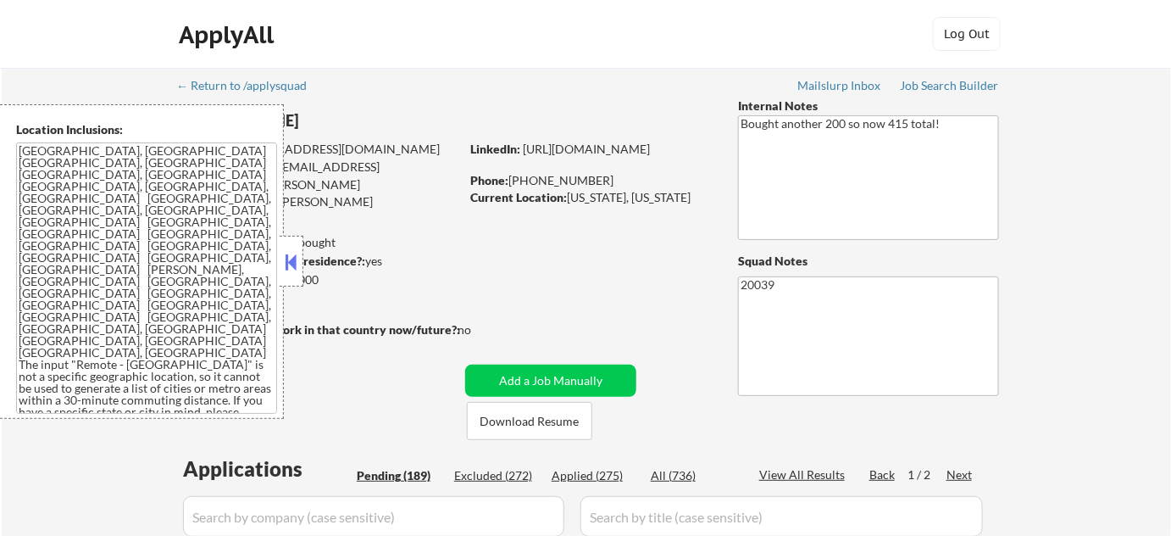
select select ""pending""
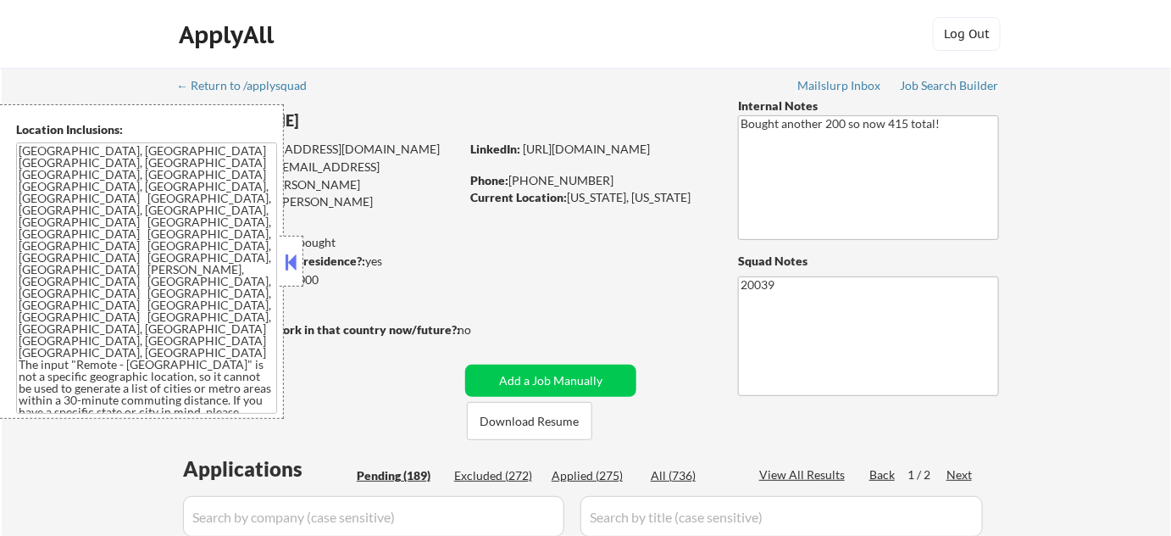
select select ""pending""
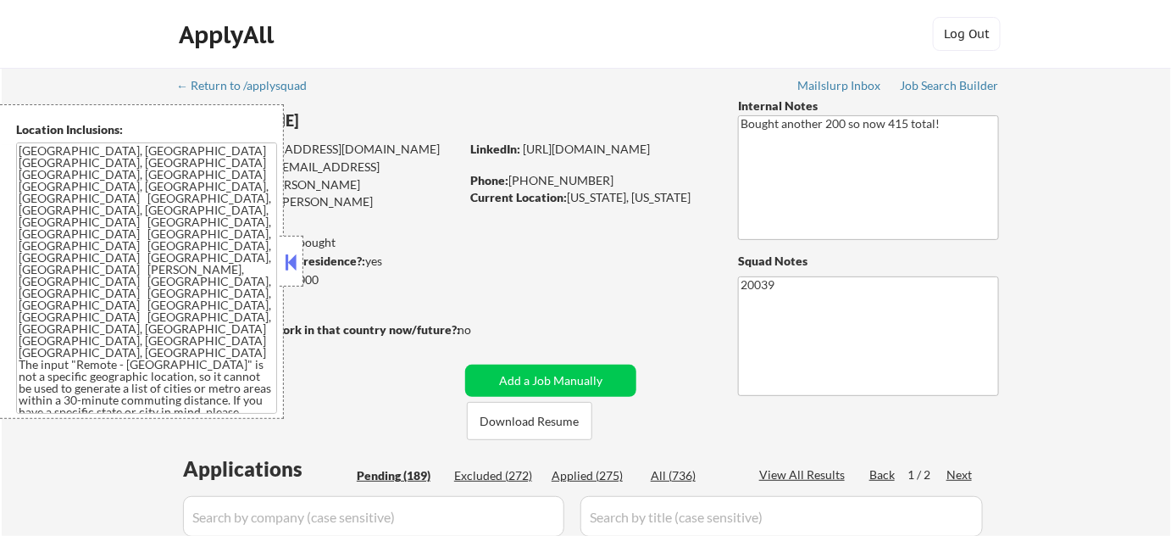
select select ""pending""
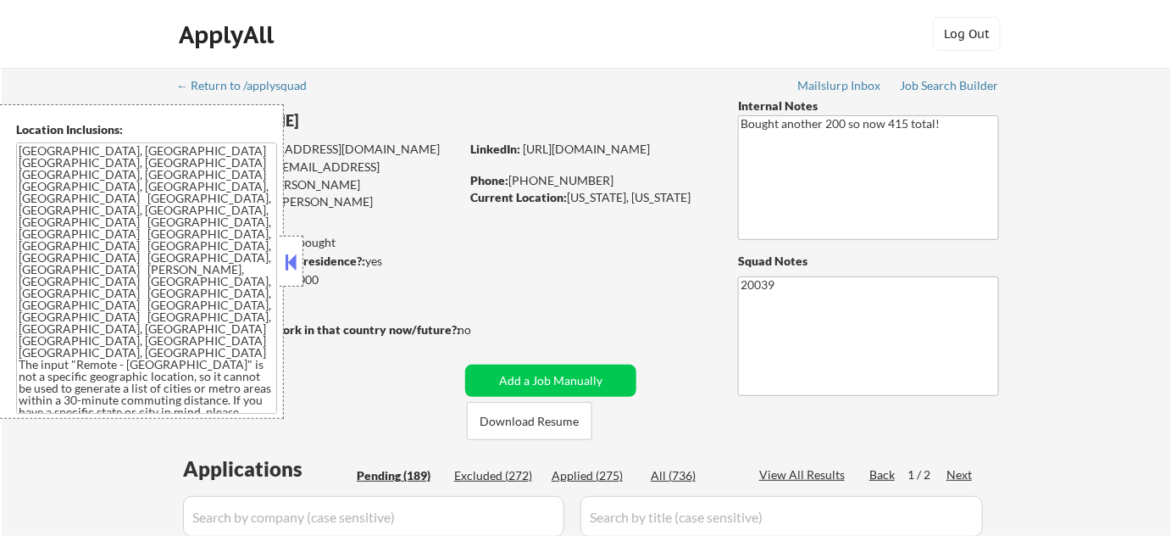
select select ""pending""
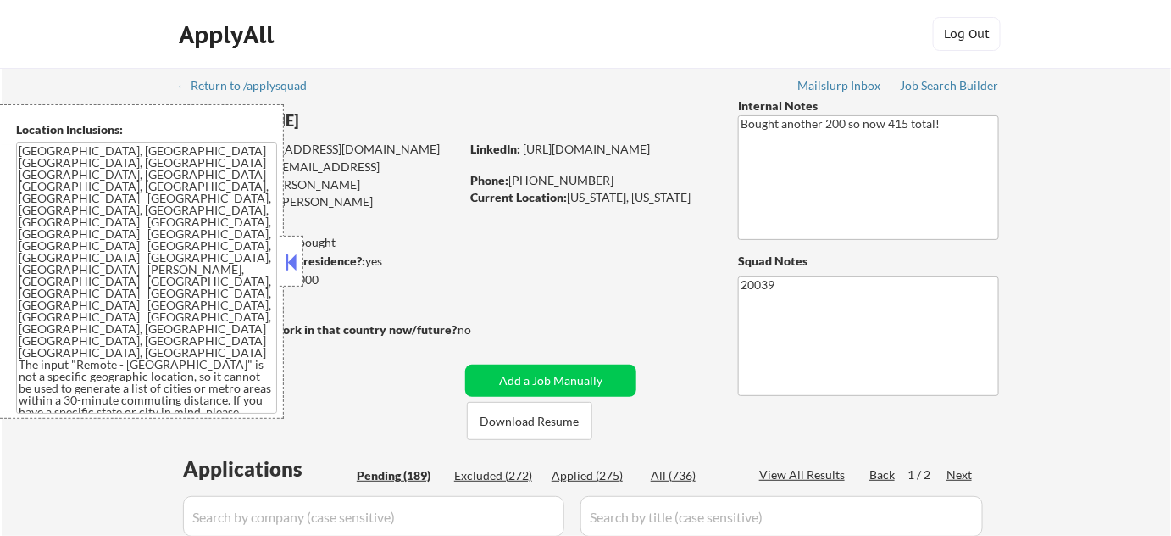
select select ""pending""
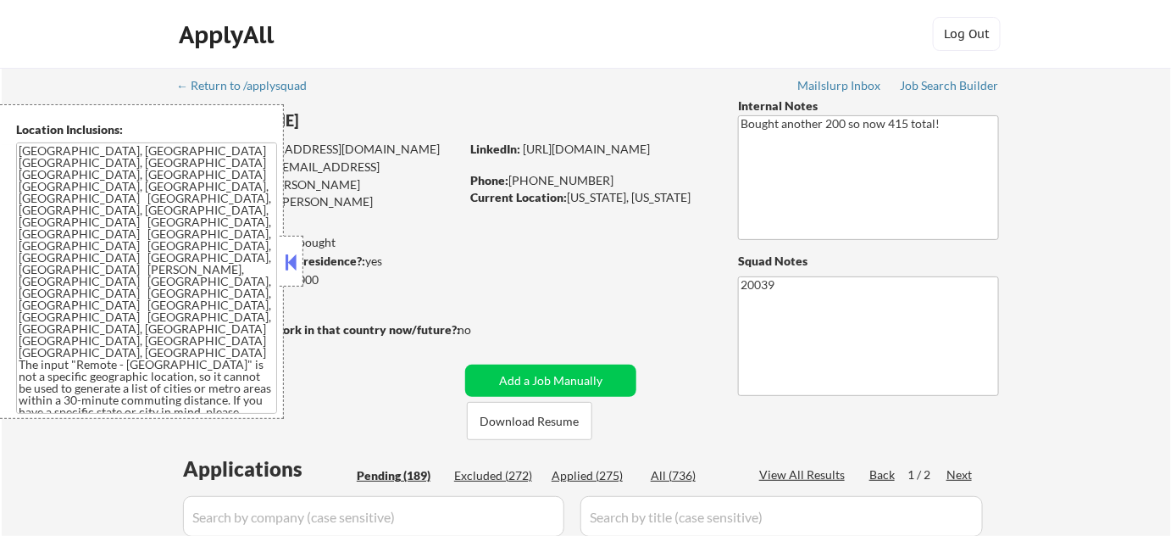
select select ""pending""
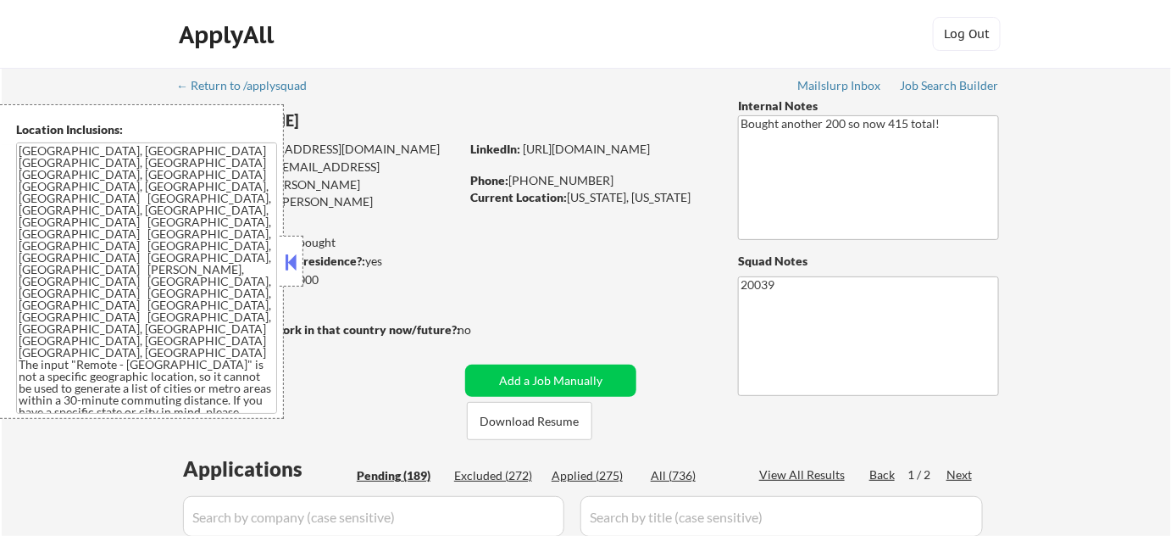
select select ""pending""
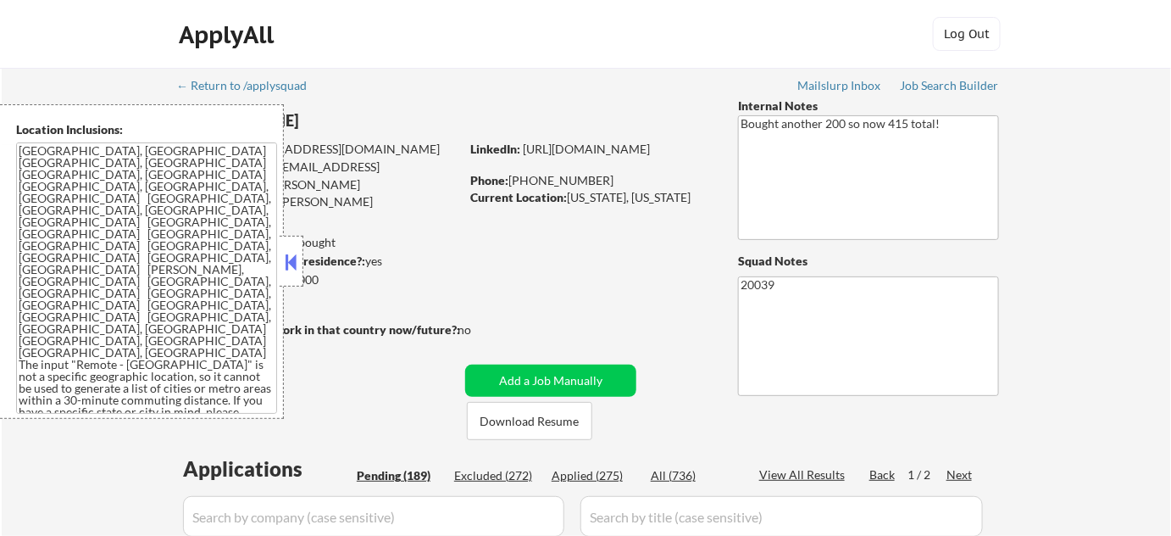
select select ""pending""
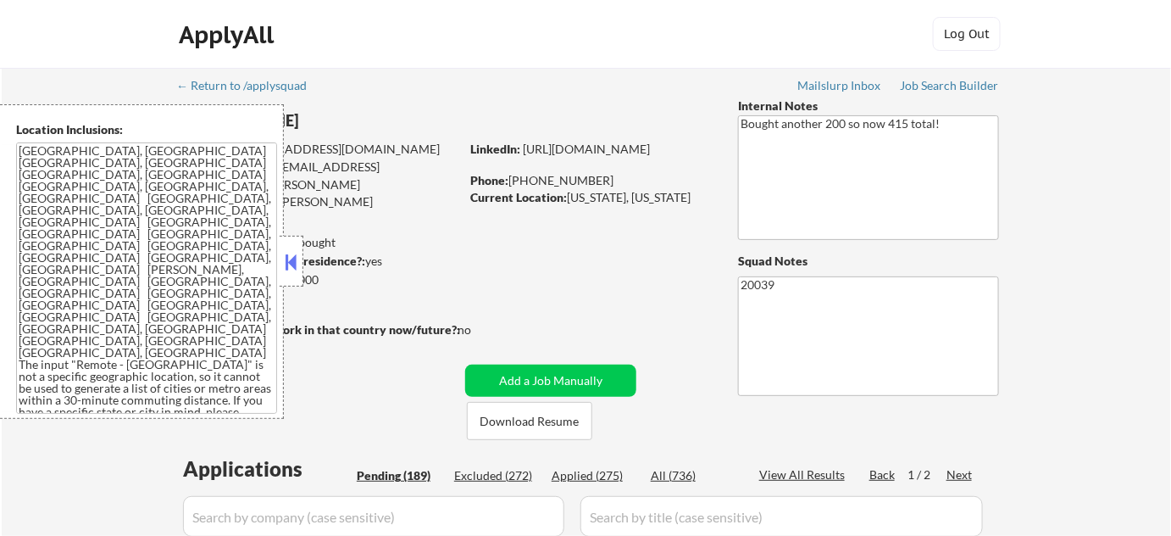
select select ""pending""
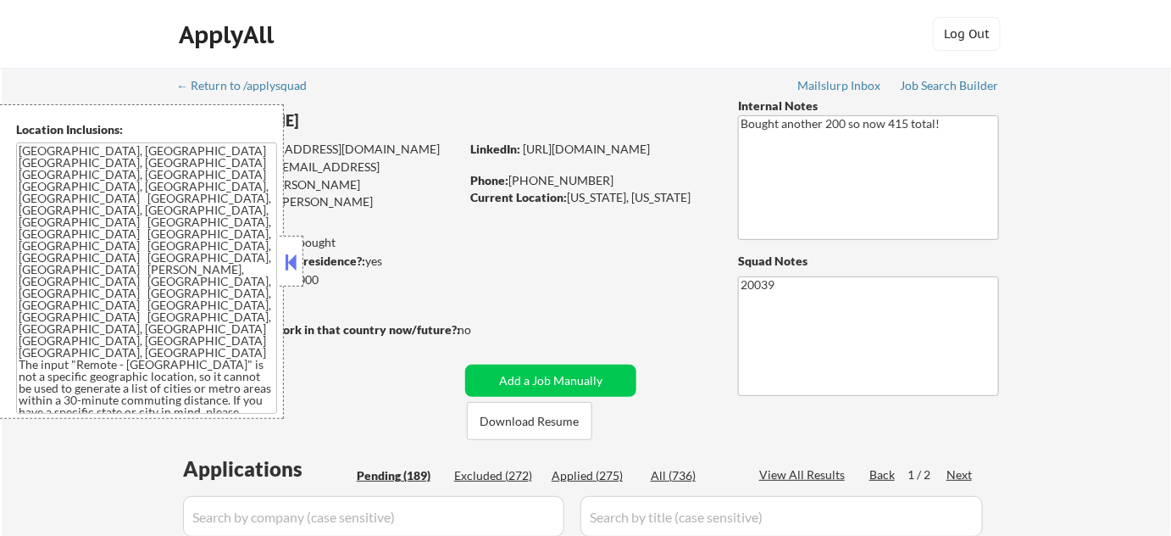
select select ""pending""
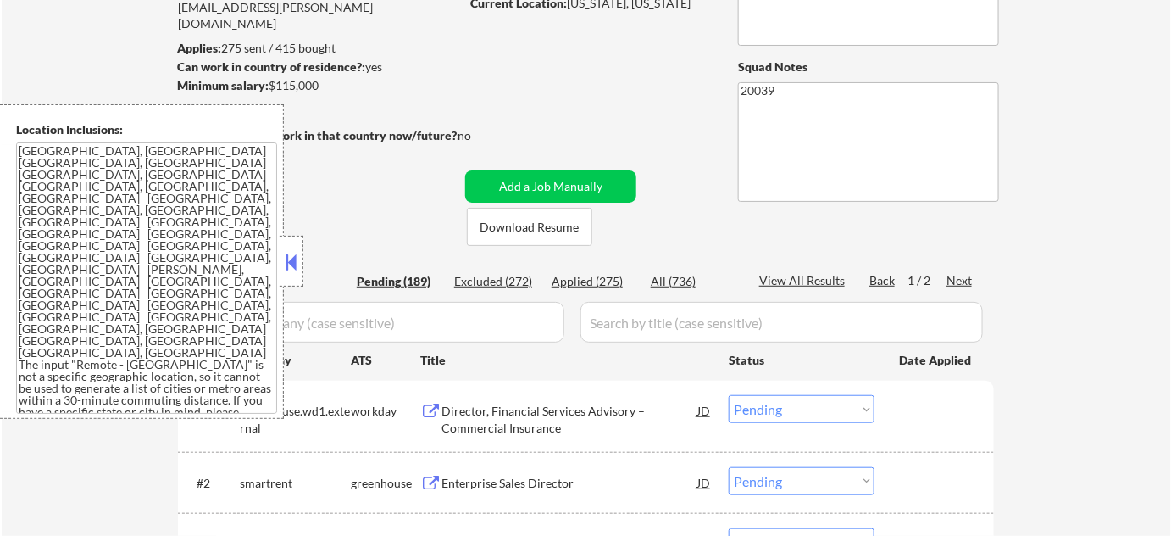
scroll to position [231, 0]
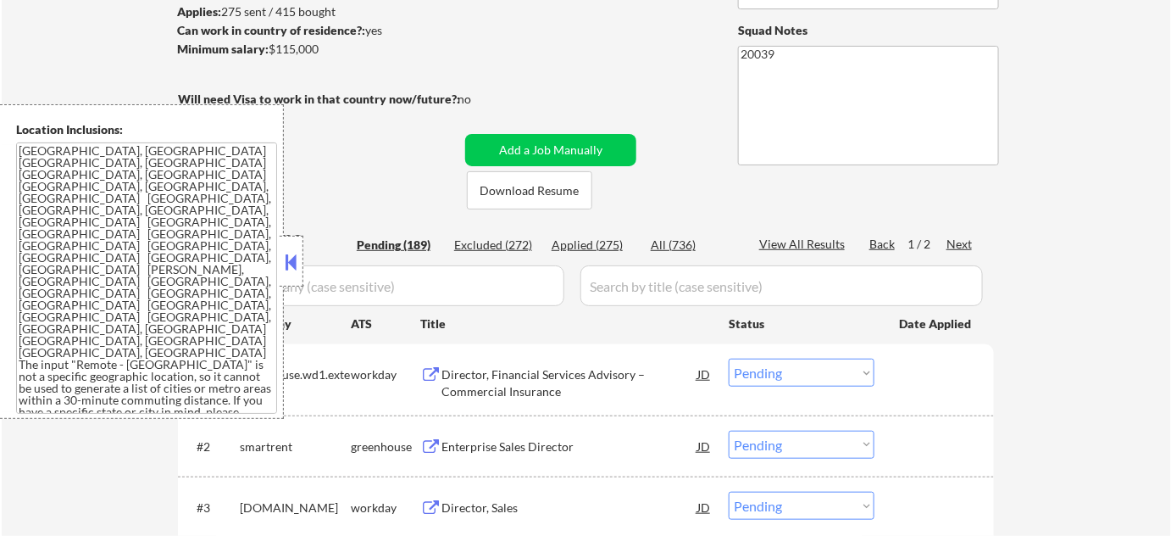
click at [282, 266] on button at bounding box center [291, 261] width 19 height 25
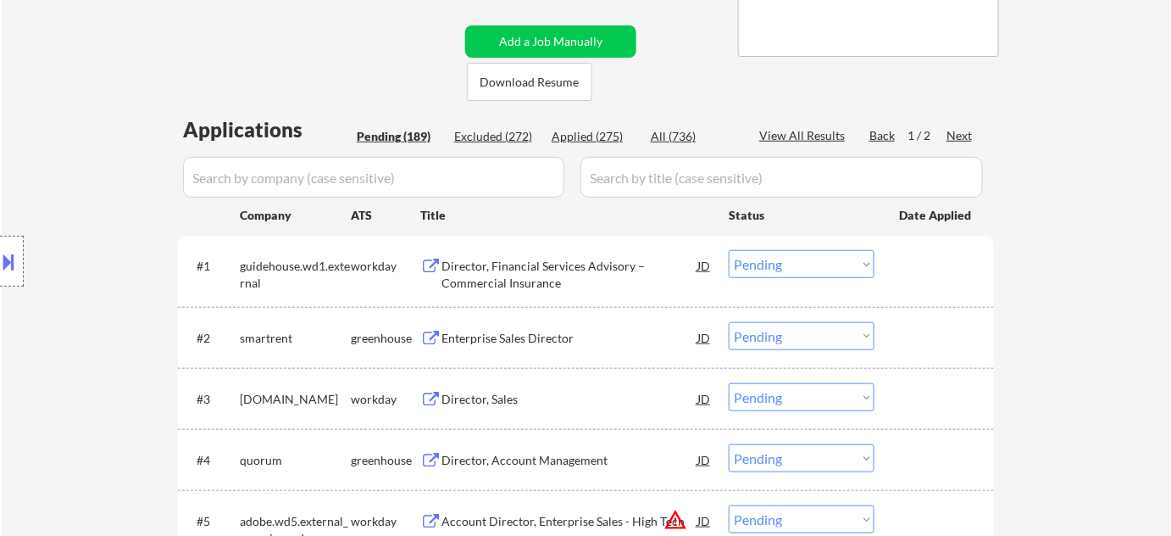
scroll to position [385, 0]
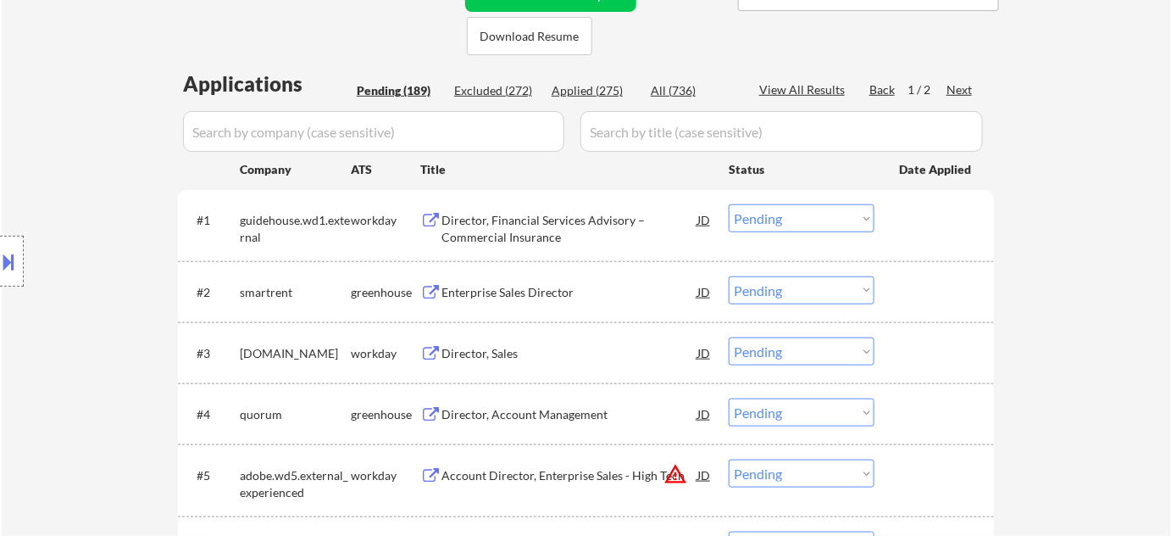
click at [554, 409] on div "Director, Account Management" at bounding box center [570, 414] width 256 height 17
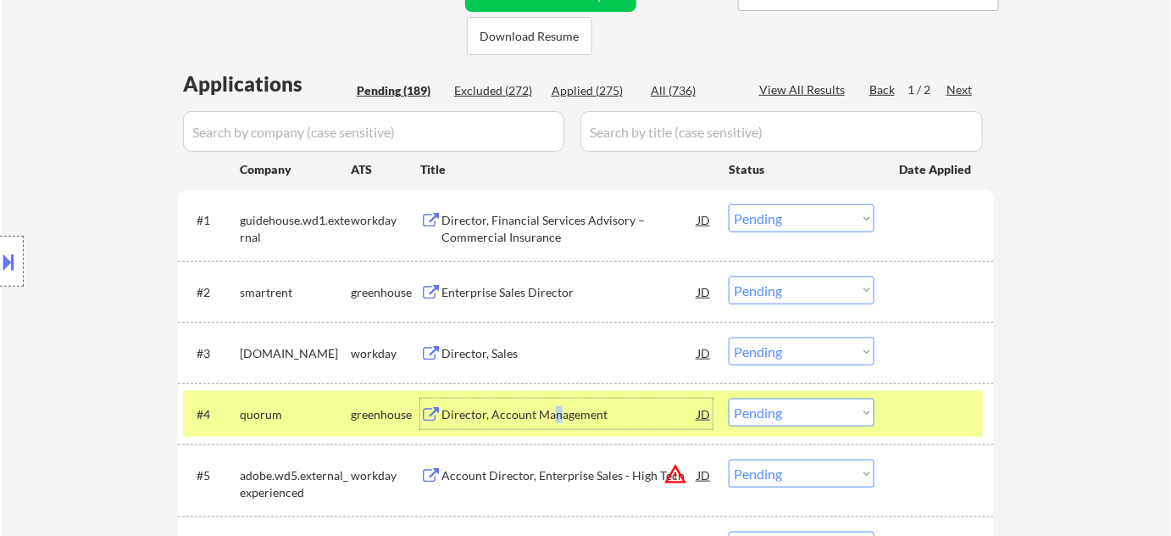
click at [787, 421] on select "Choose an option... Pending Applied Excluded (Questions) Excluded (Expired) Exc…" at bounding box center [802, 412] width 146 height 28
click at [729, 398] on select "Choose an option... Pending Applied Excluded (Questions) Excluded (Expired) Exc…" at bounding box center [802, 412] width 146 height 28
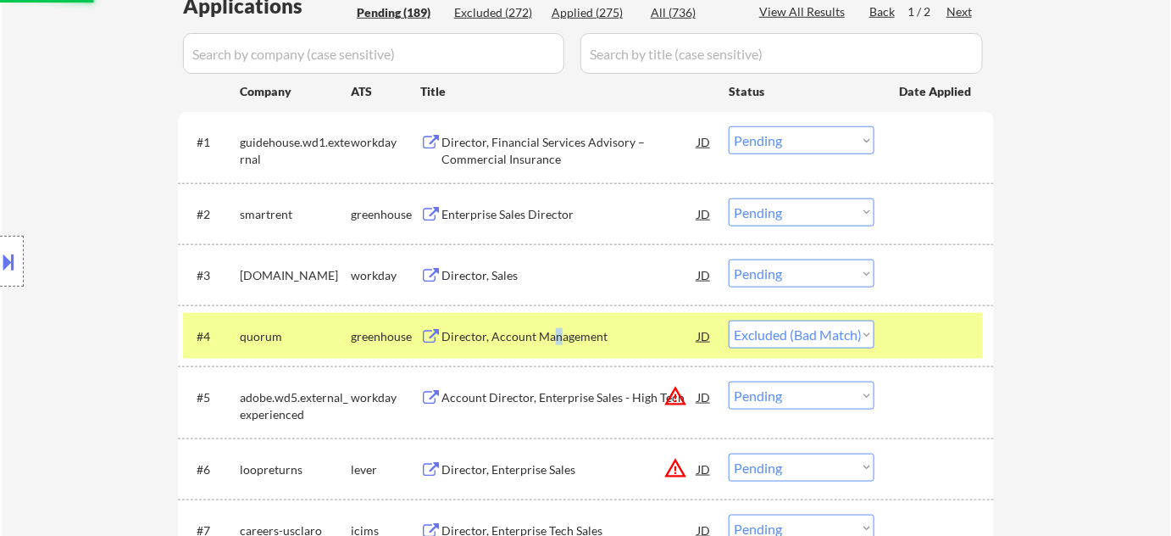
scroll to position [462, 0]
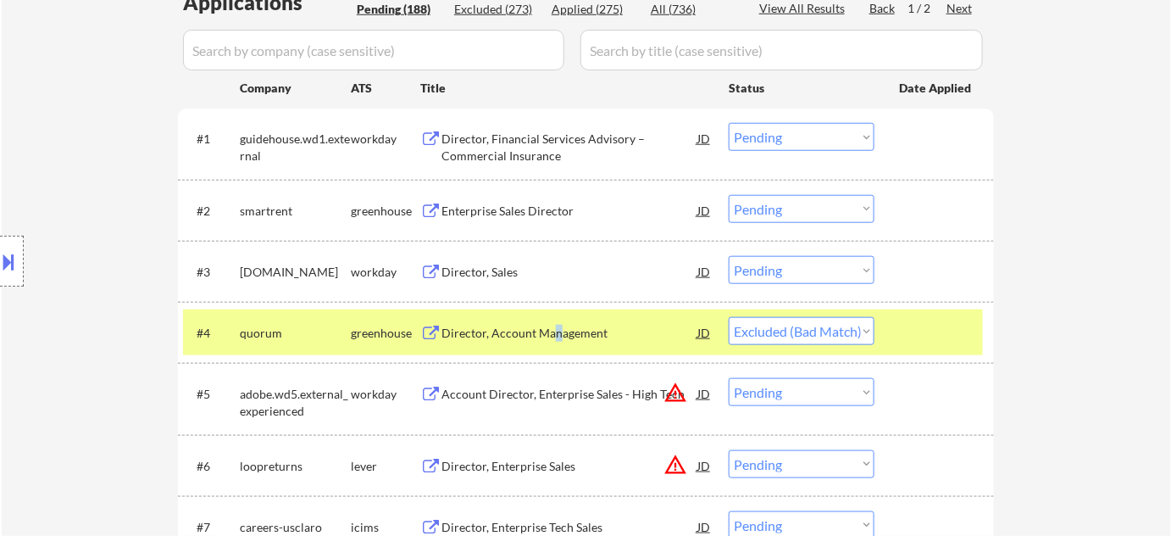
select select ""pending""
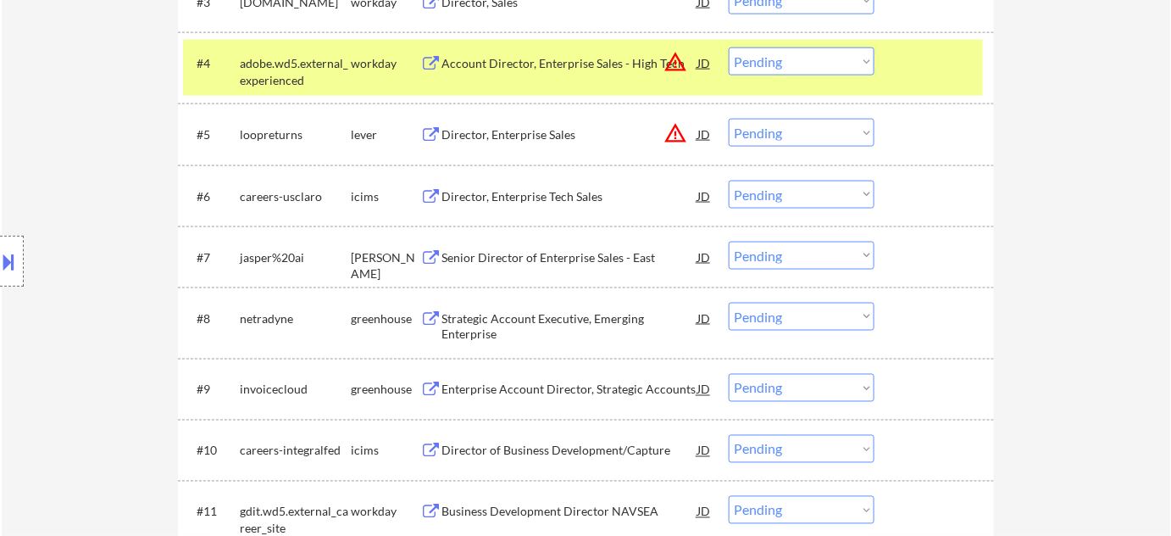
scroll to position [770, 0]
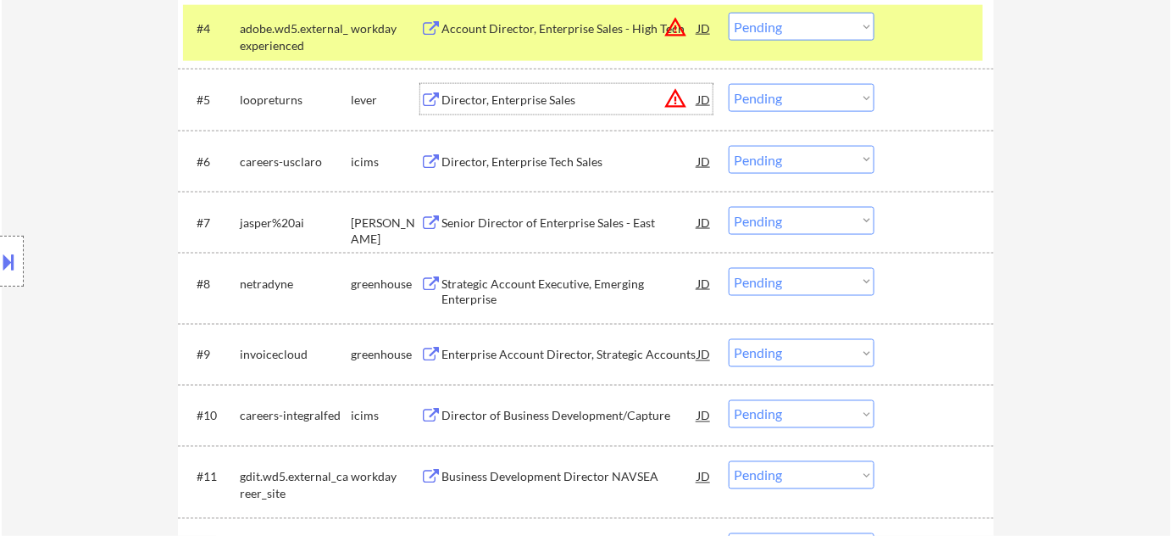
click at [534, 103] on div "Director, Enterprise Sales" at bounding box center [570, 100] width 256 height 17
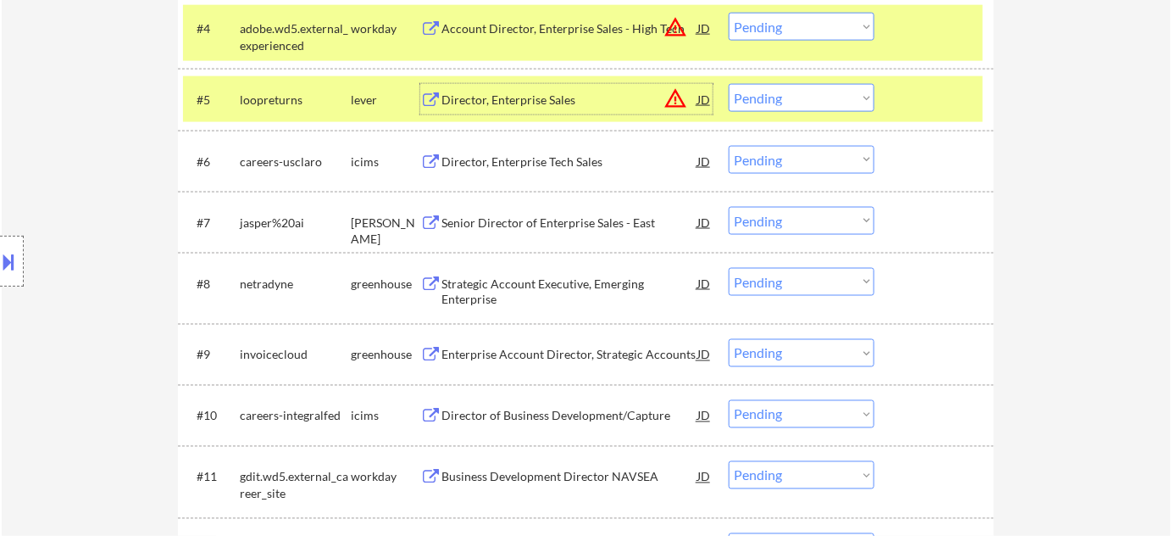
scroll to position [693, 0]
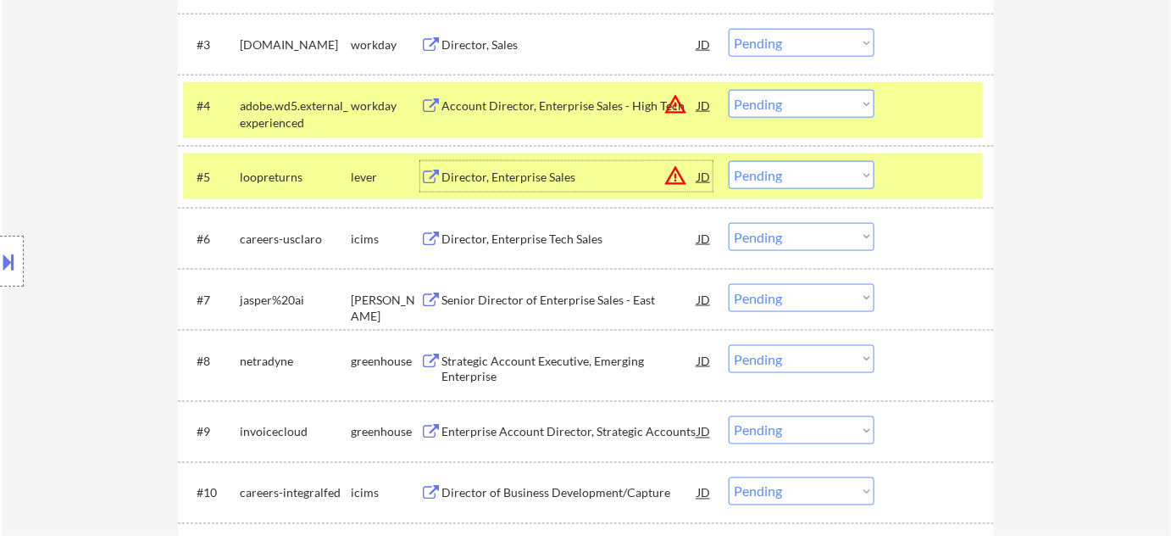
drag, startPoint x: 765, startPoint y: 173, endPoint x: 768, endPoint y: 186, distance: 14.0
click at [765, 173] on select "Choose an option... Pending Applied Excluded (Questions) Excluded (Expired) Exc…" at bounding box center [802, 175] width 146 height 28
click at [729, 161] on select "Choose an option... Pending Applied Excluded (Questions) Excluded (Expired) Exc…" at bounding box center [802, 175] width 146 height 28
select select ""pending""
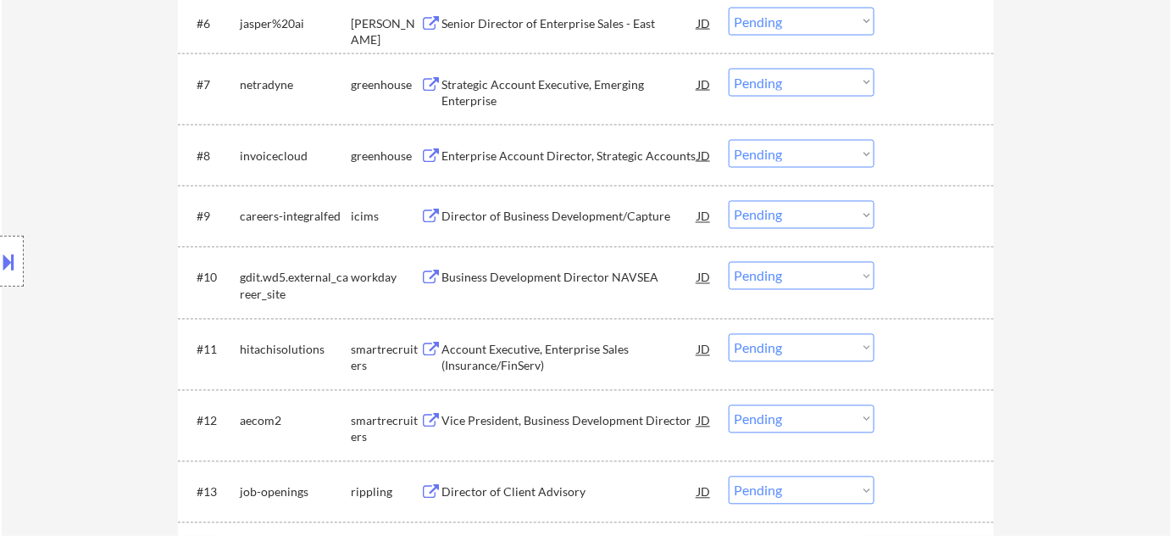
scroll to position [924, 0]
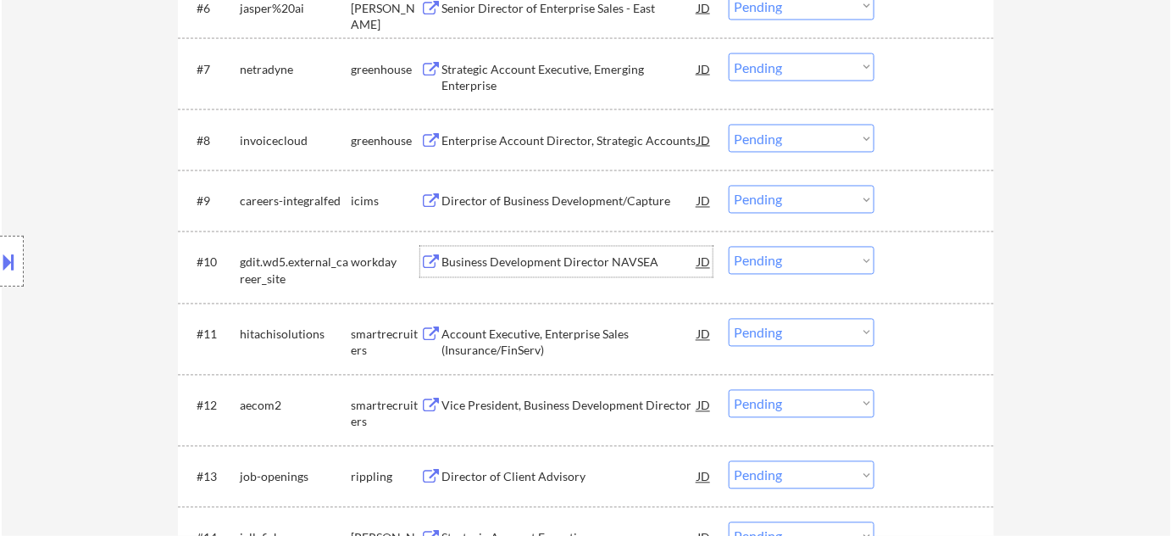
click at [575, 254] on div "Business Development Director NAVSEA" at bounding box center [570, 262] width 256 height 17
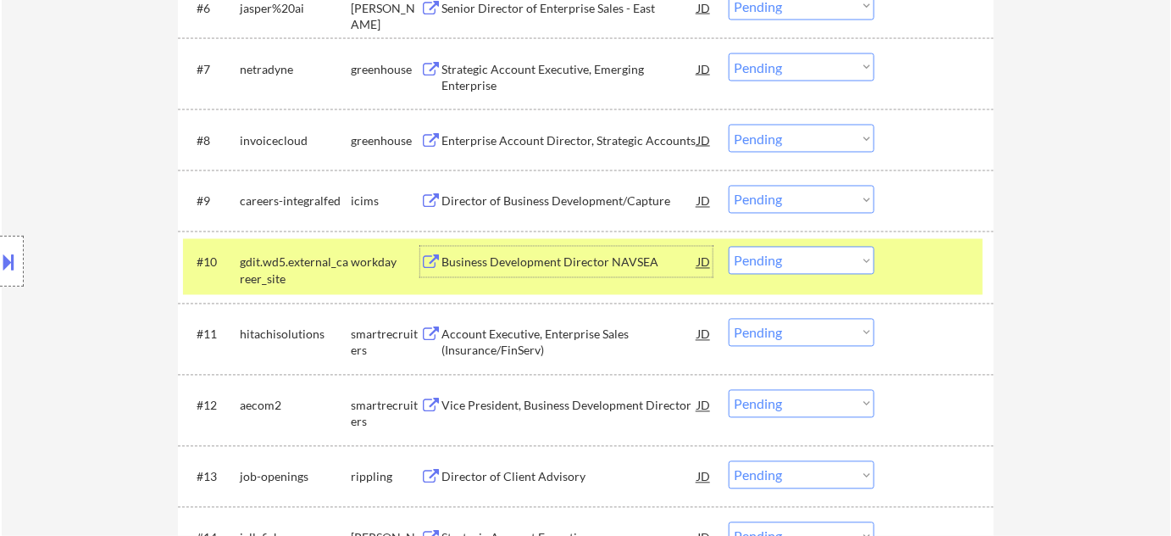
click at [771, 247] on select "Choose an option... Pending Applied Excluded (Questions) Excluded (Expired) Exc…" at bounding box center [802, 261] width 146 height 28
click at [729, 247] on select "Choose an option... Pending Applied Excluded (Questions) Excluded (Expired) Exc…" at bounding box center [802, 261] width 146 height 28
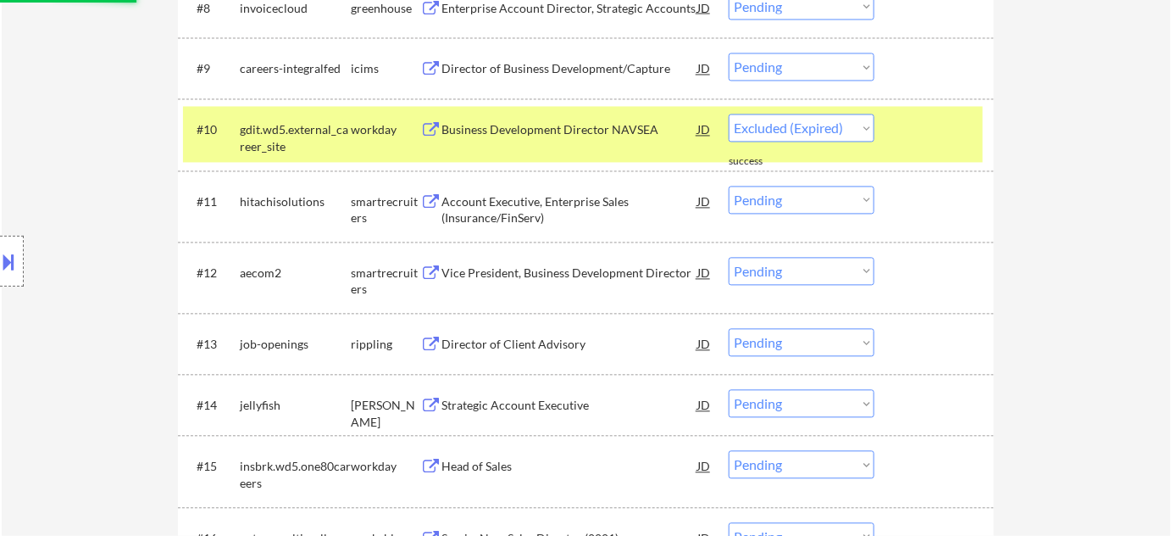
scroll to position [1078, 0]
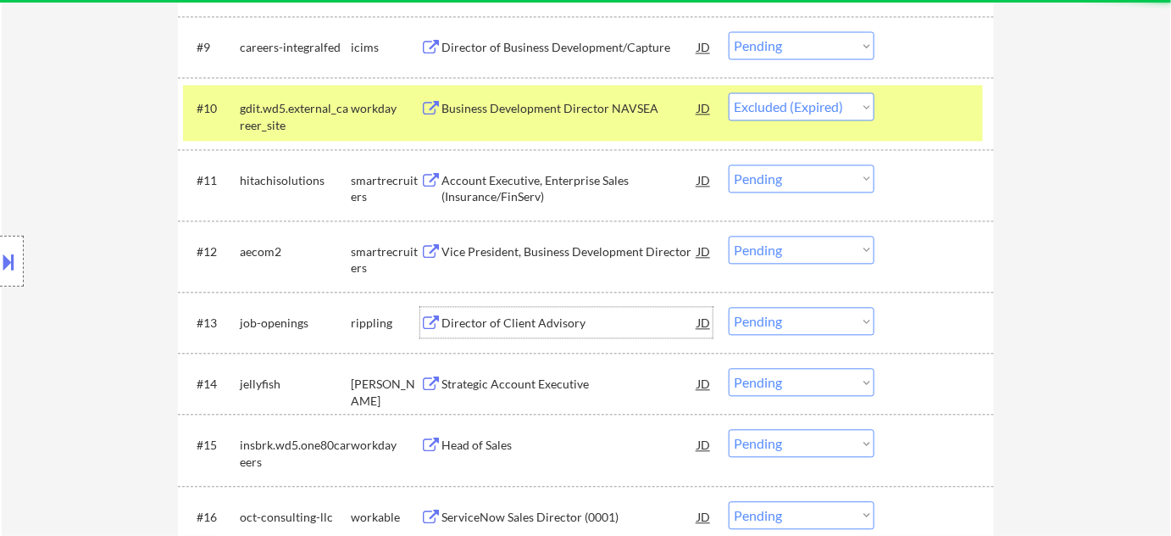
click at [557, 324] on div "Director of Client Advisory" at bounding box center [570, 322] width 256 height 17
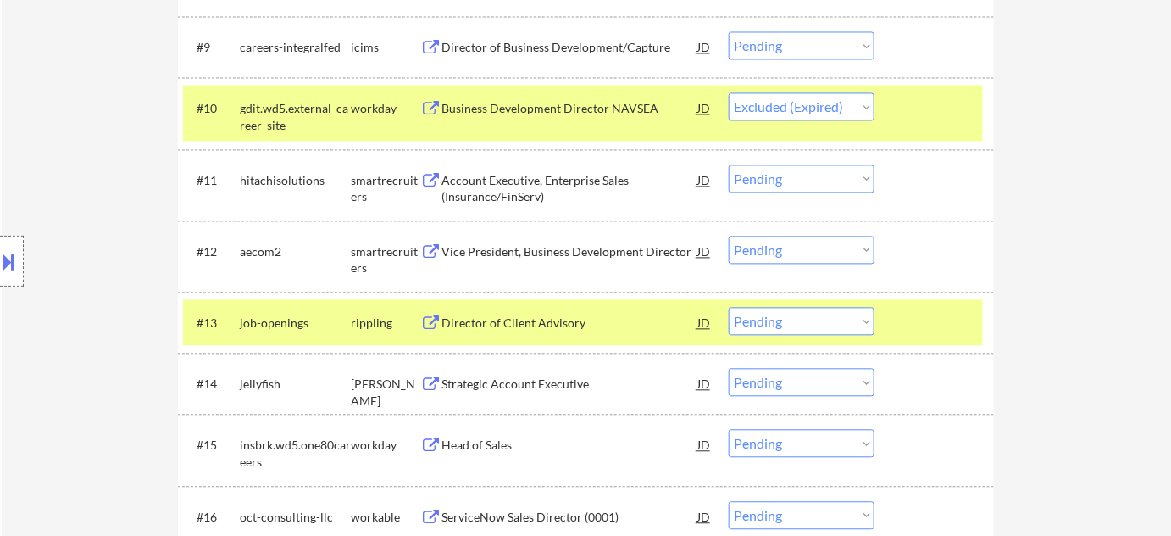
select select ""pending""
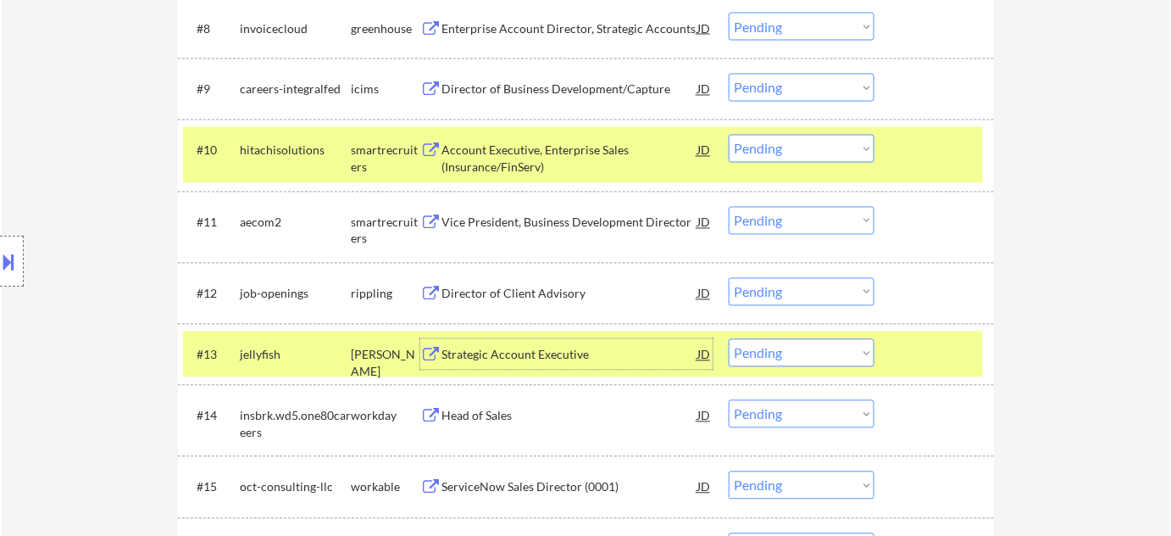
scroll to position [1001, 0]
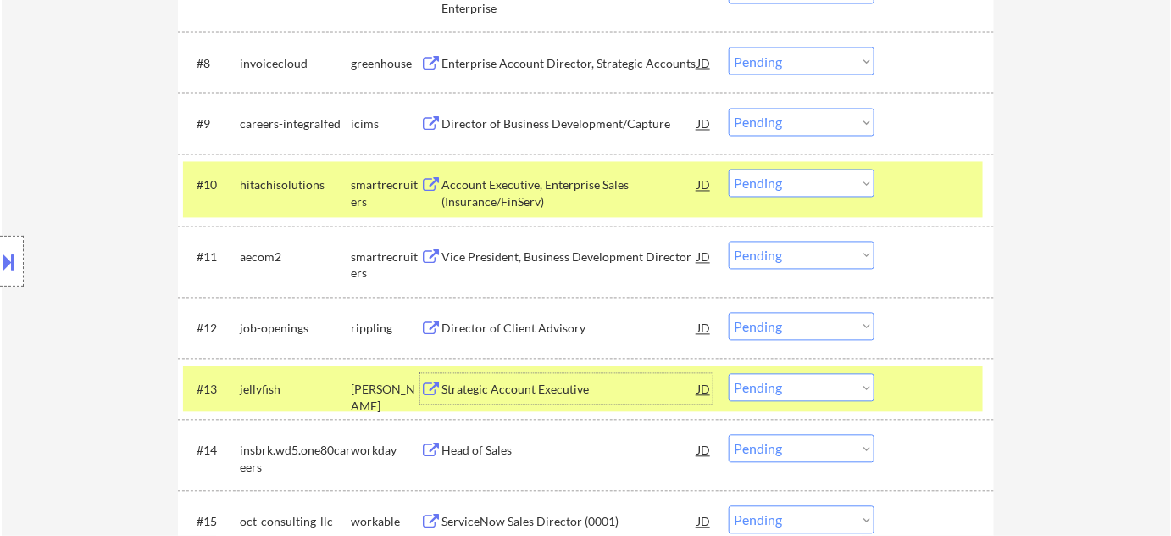
click at [524, 388] on div "Strategic Account Executive" at bounding box center [570, 389] width 256 height 17
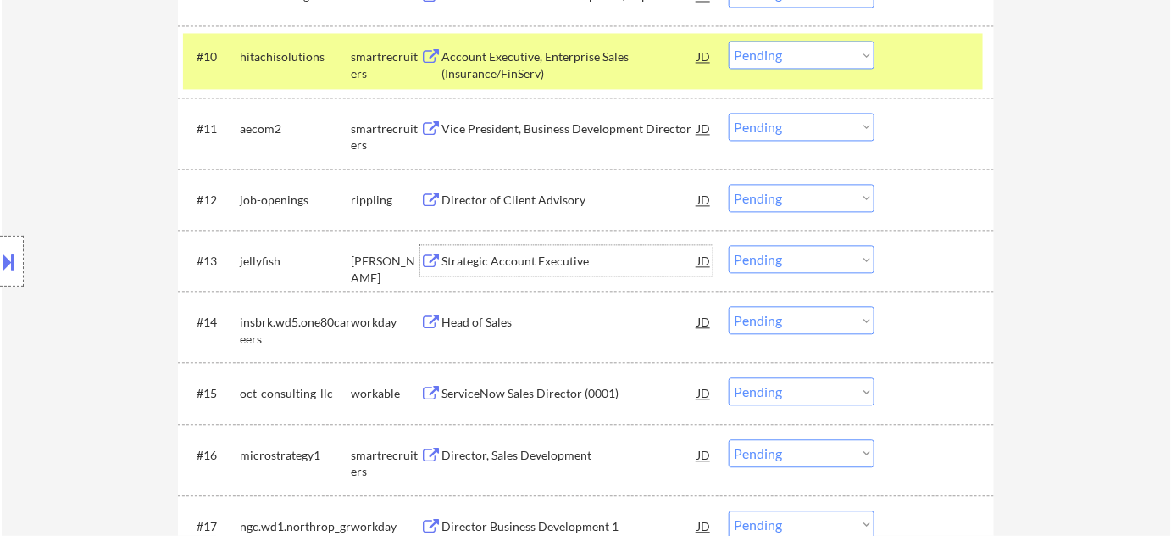
scroll to position [1155, 0]
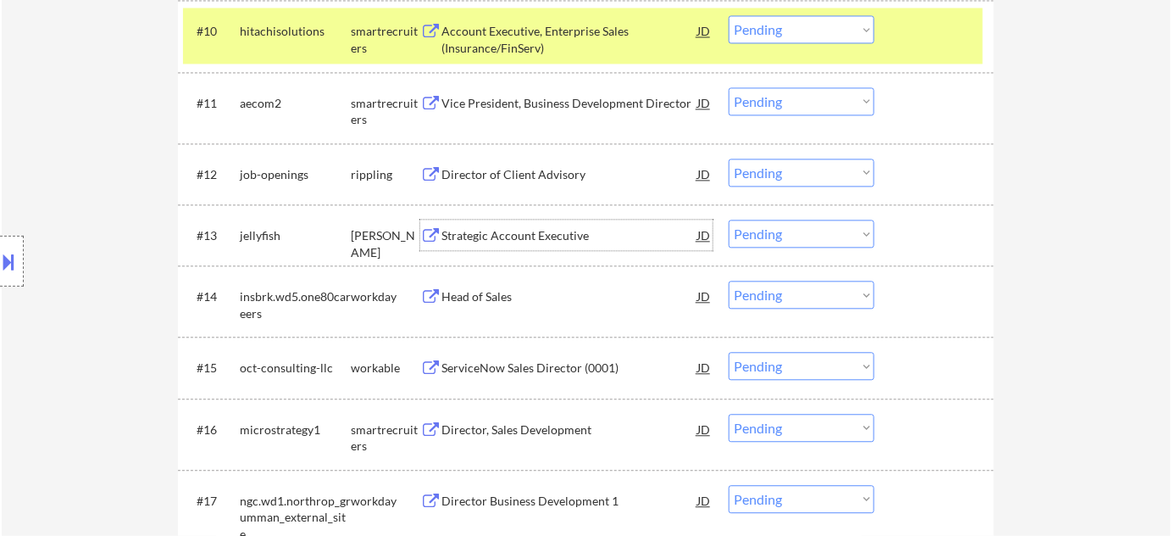
click at [609, 236] on div "Strategic Account Executive" at bounding box center [570, 235] width 256 height 17
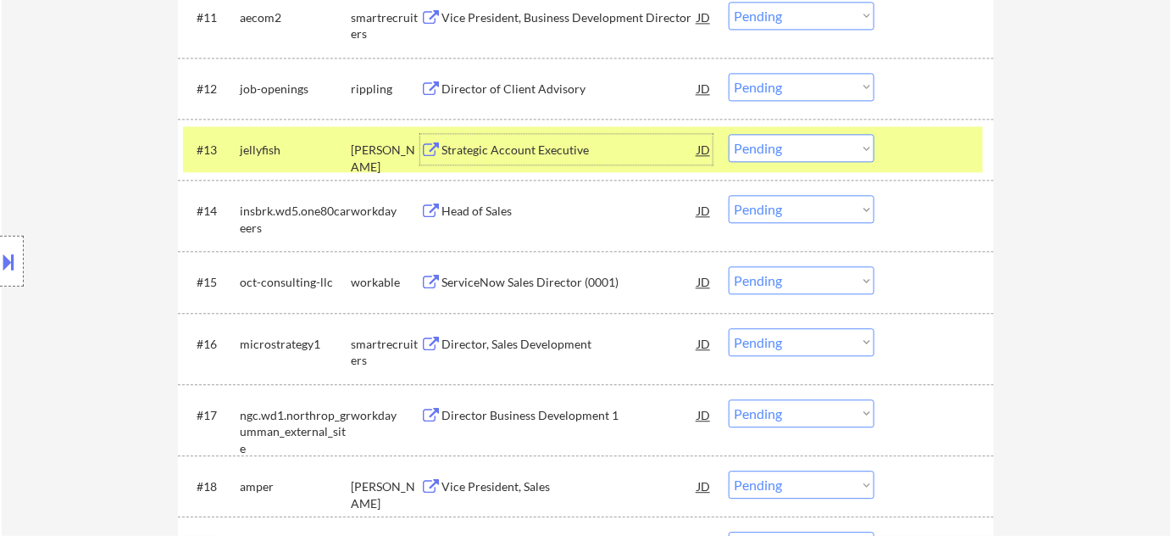
scroll to position [1232, 0]
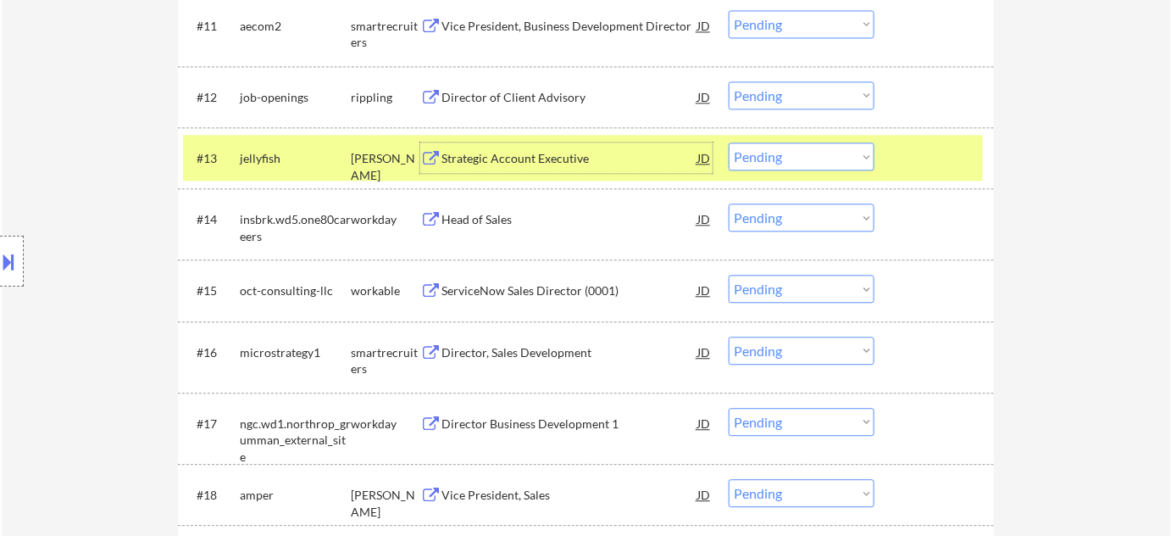
click at [526, 293] on div "ServiceNow Sales Director (0001)" at bounding box center [570, 290] width 256 height 17
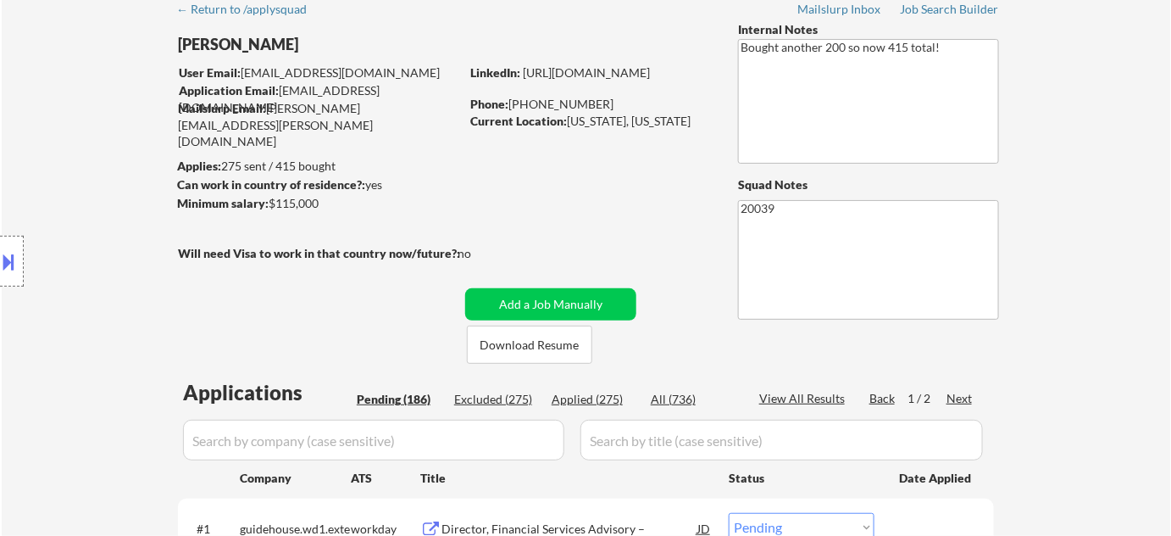
scroll to position [1122, 0]
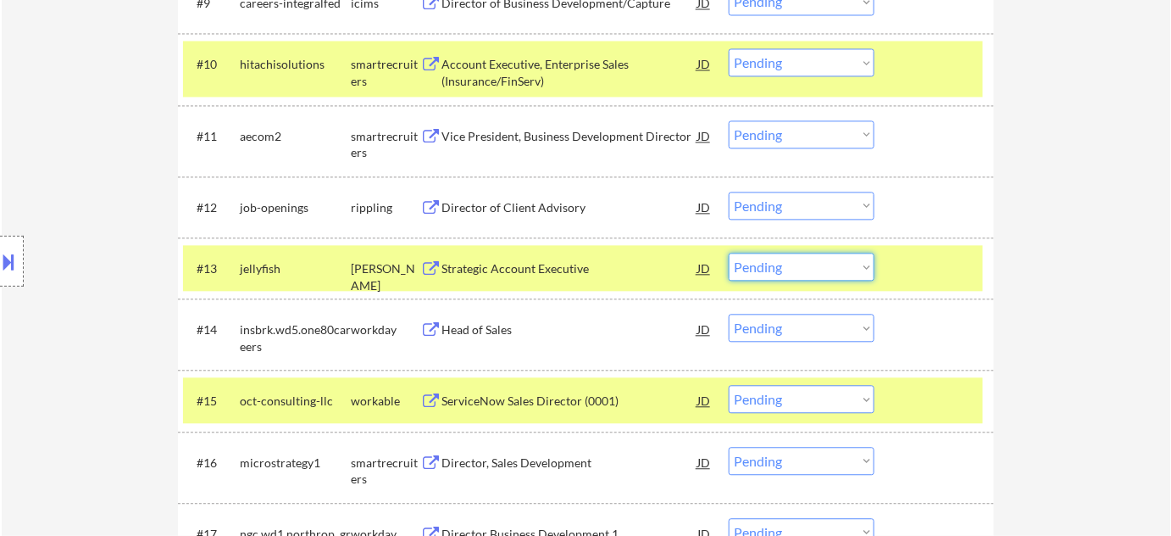
click at [782, 272] on select "Choose an option... Pending Applied Excluded (Questions) Excluded (Expired) Exc…" at bounding box center [802, 267] width 146 height 28
click at [729, 253] on select "Choose an option... Pending Applied Excluded (Questions) Excluded (Expired) Exc…" at bounding box center [802, 267] width 146 height 28
select select ""pending""
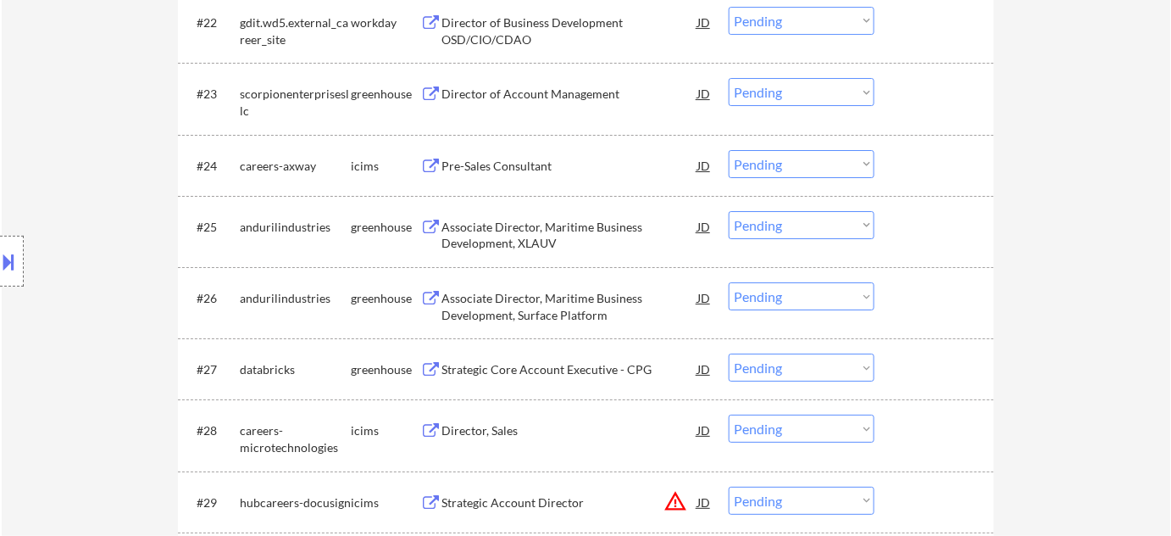
scroll to position [2047, 0]
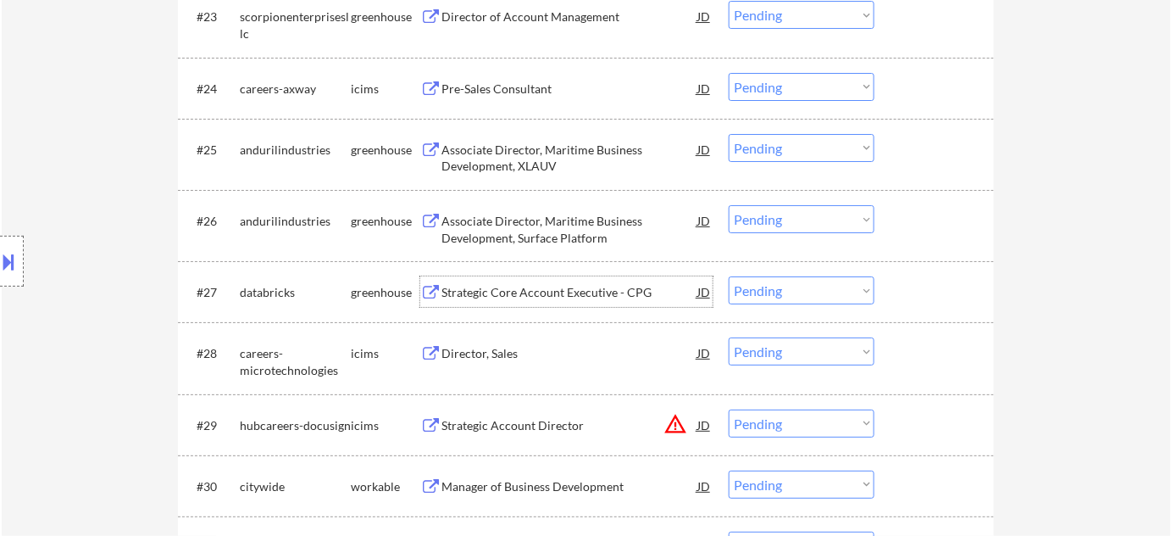
click at [509, 277] on div "Strategic Core Account Executive - CPG" at bounding box center [570, 291] width 256 height 31
